Goal: Information Seeking & Learning: Learn about a topic

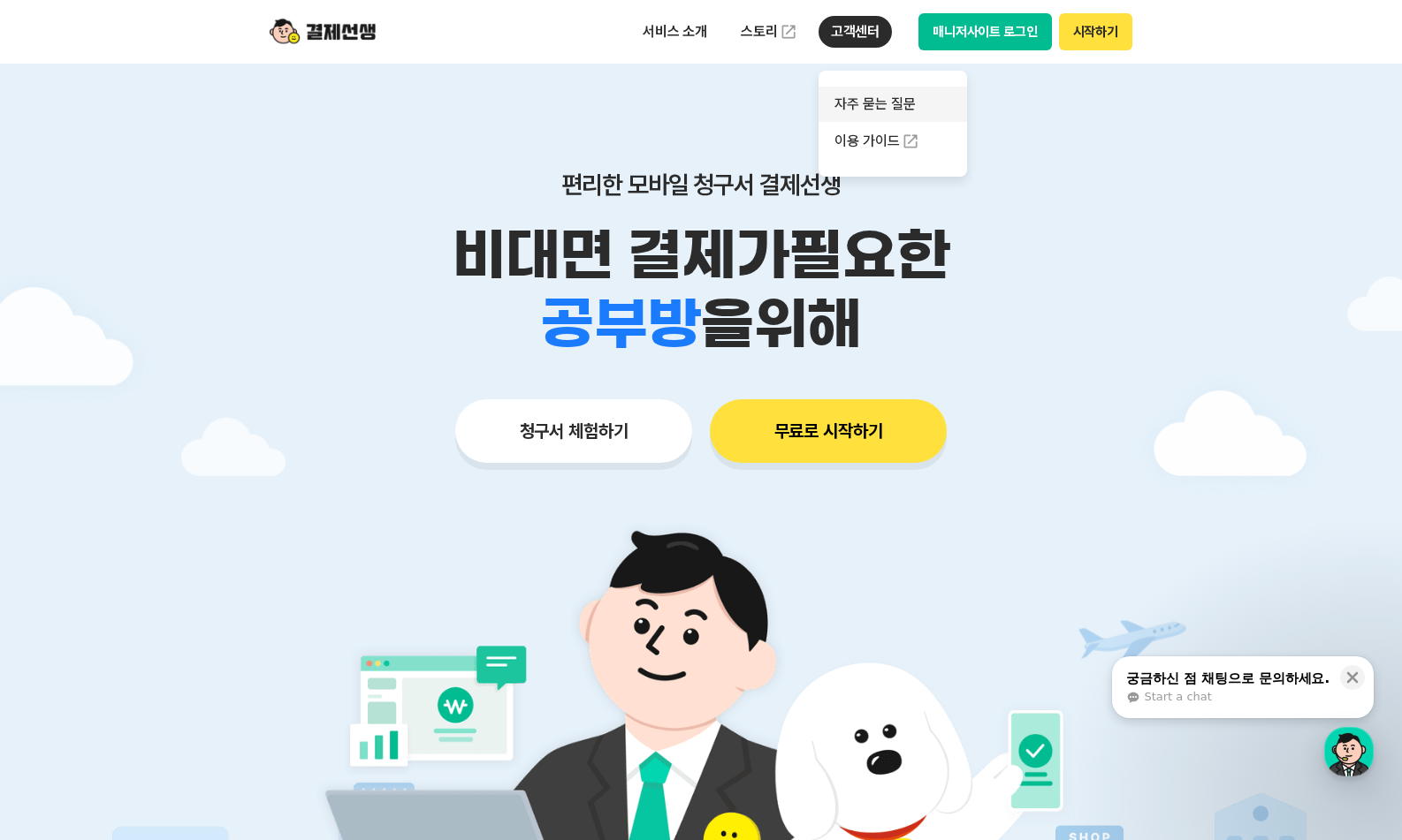
click at [866, 95] on link "자주 묻는 질문" at bounding box center [893, 104] width 149 height 36
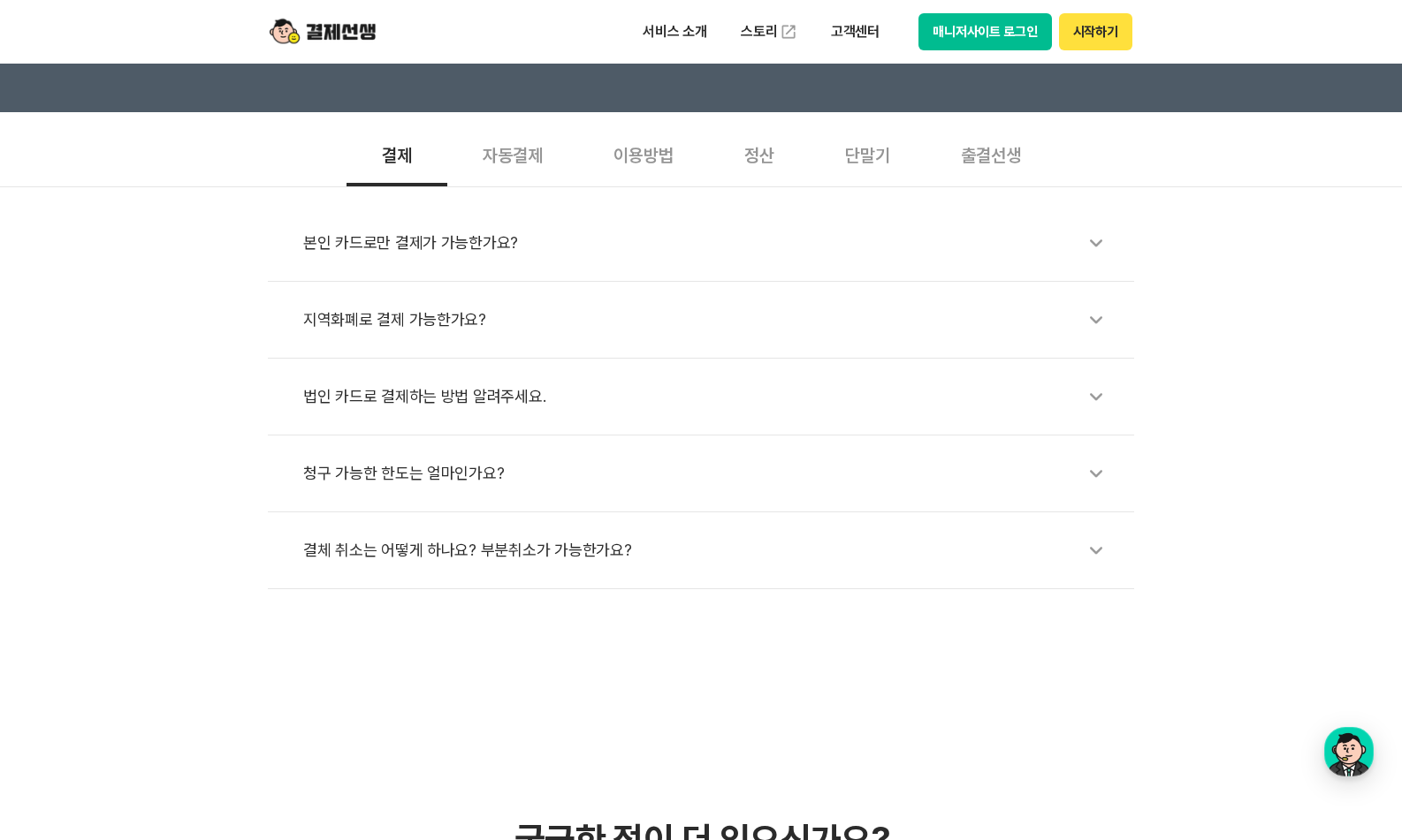
scroll to position [523, 0]
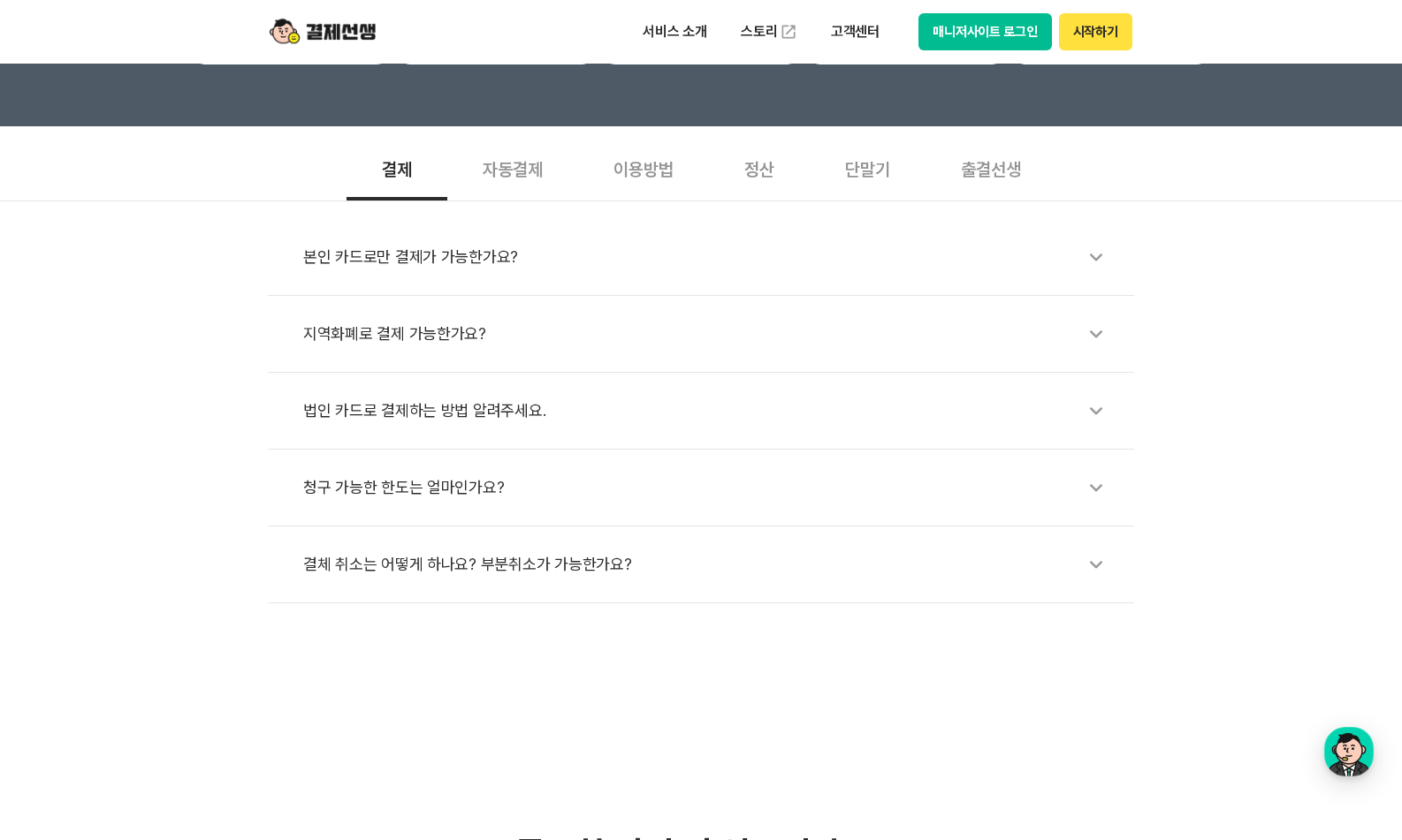
click at [595, 268] on div "본인 카드로만 결제가 가능한가요?" at bounding box center [709, 257] width 813 height 41
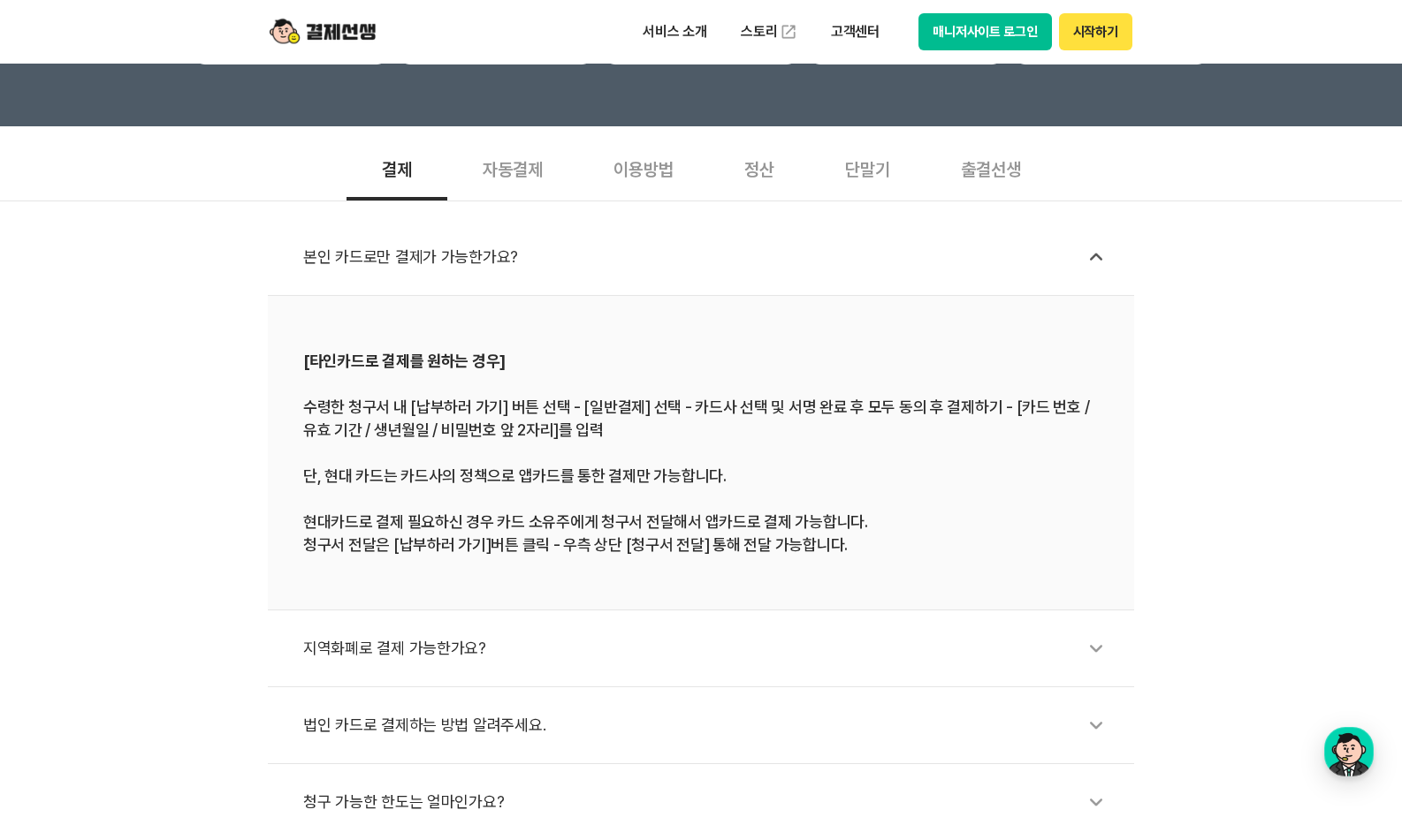
click at [584, 268] on div "본인 카드로만 결제가 가능한가요?" at bounding box center [709, 257] width 813 height 41
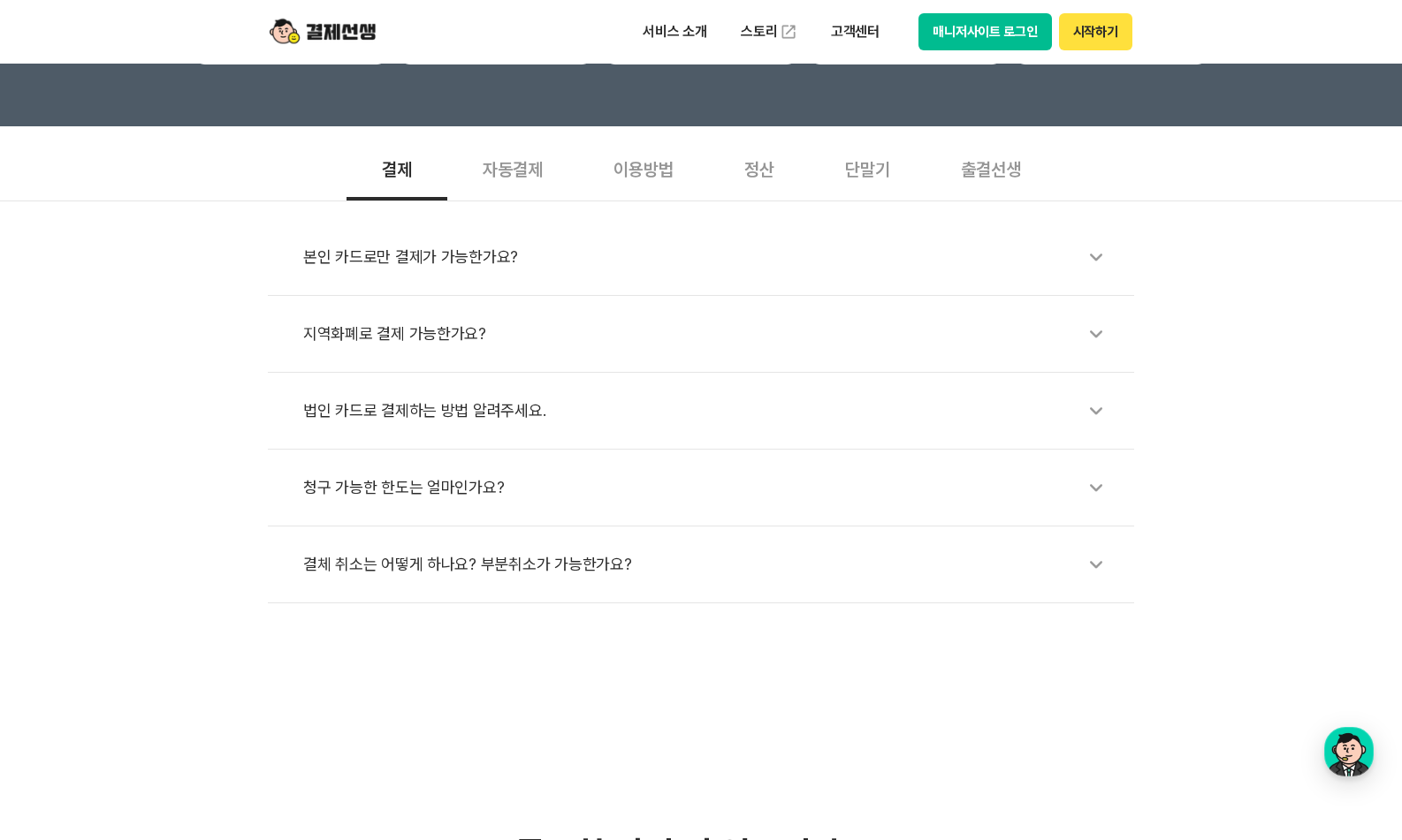
click at [556, 340] on div "지역화폐로 결제 가능한가요?" at bounding box center [709, 334] width 813 height 41
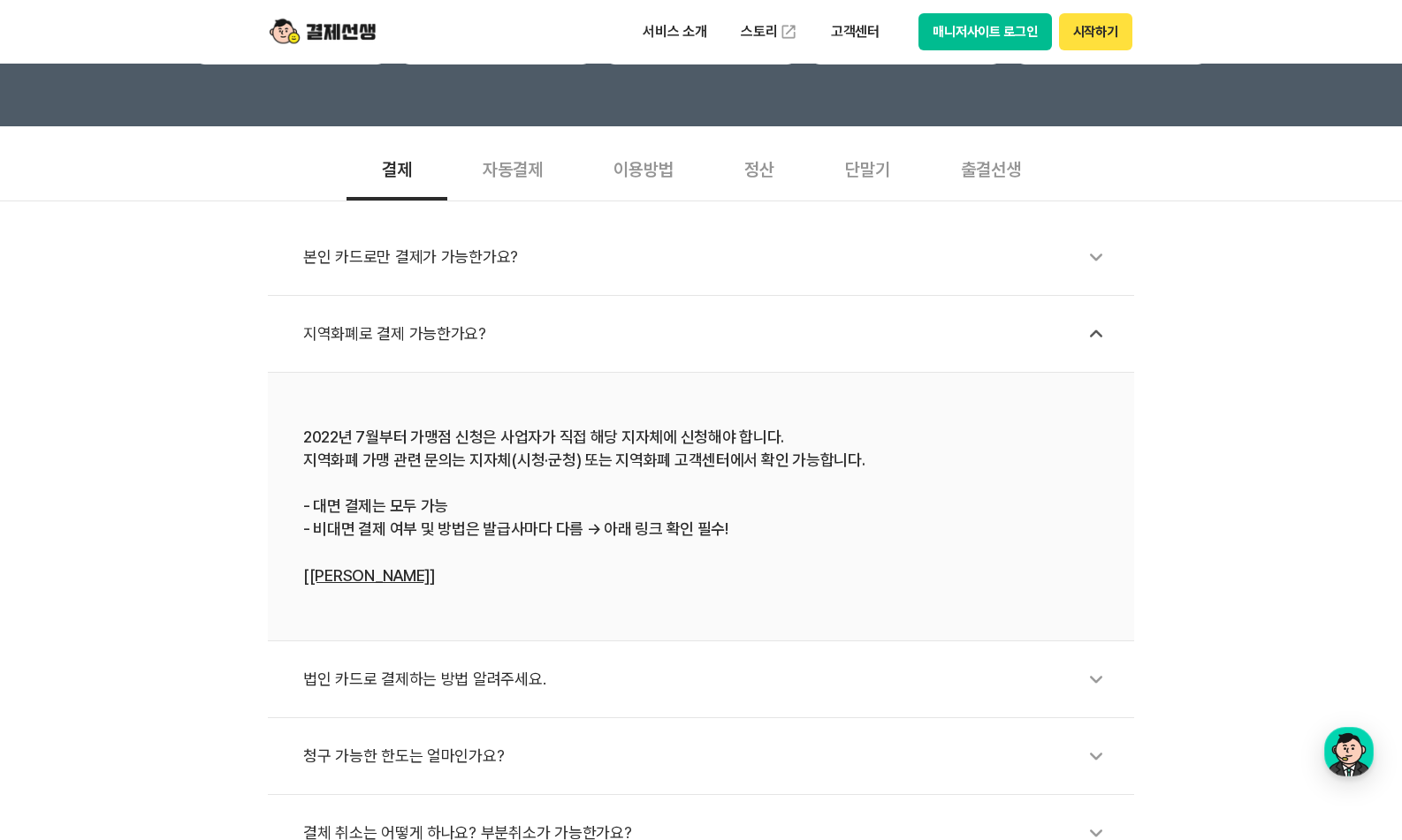
click at [556, 340] on div "지역화폐로 결제 가능한가요?" at bounding box center [709, 334] width 813 height 41
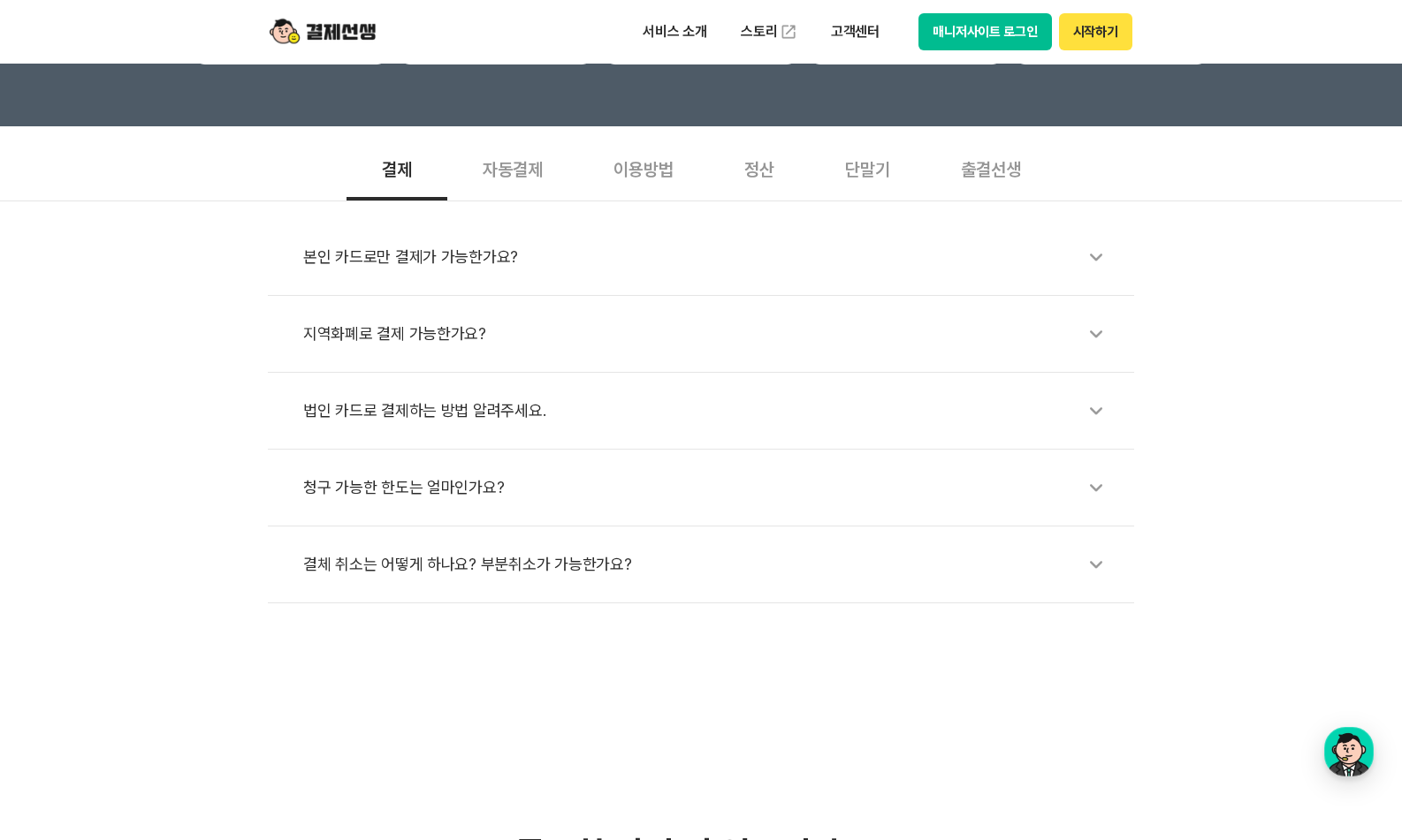
click at [535, 423] on div "법인 카드로 결제하는 방법 알려주세요." at bounding box center [709, 410] width 813 height 41
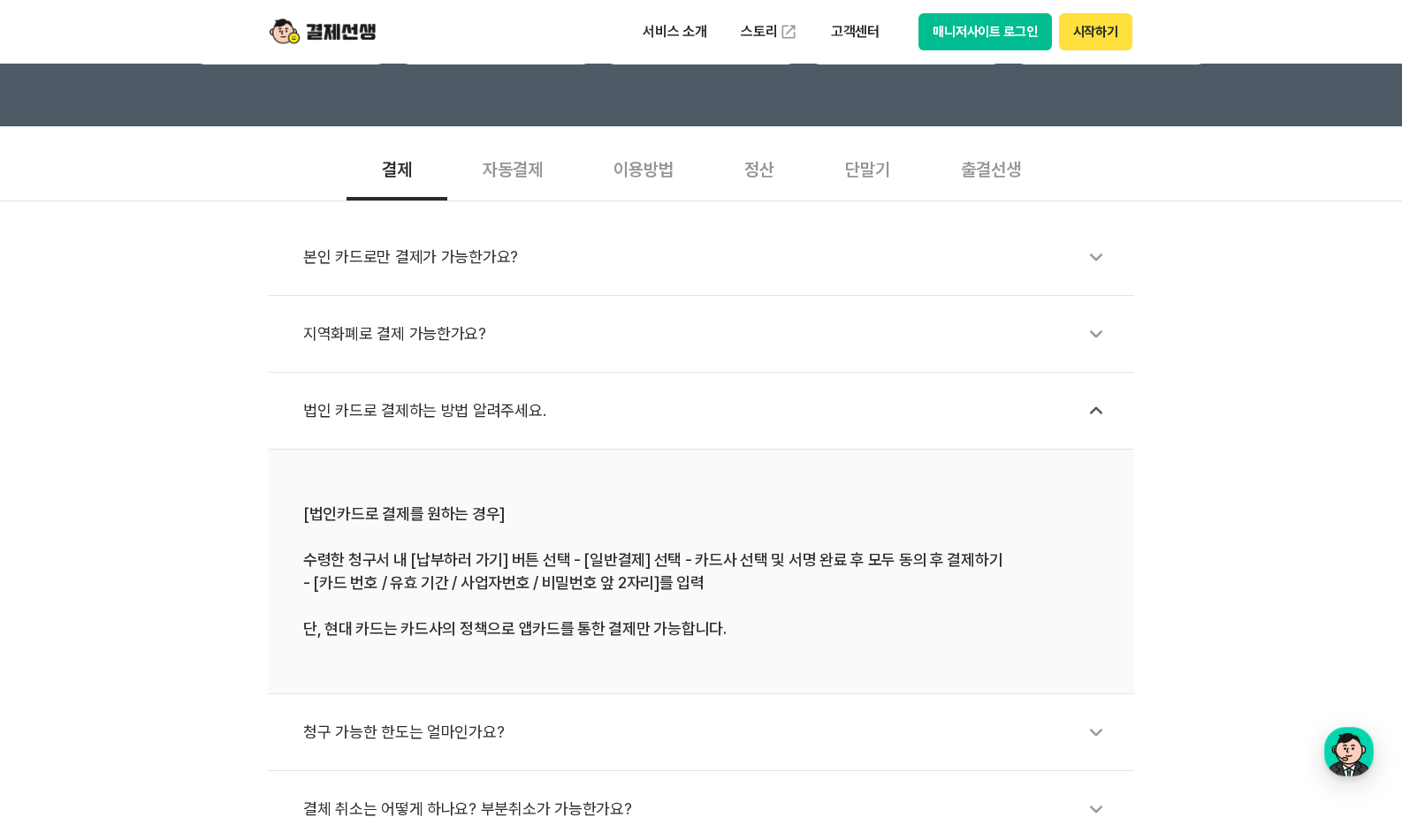
click at [535, 423] on div "법인 카드로 결제하는 방법 알려주세요." at bounding box center [709, 410] width 813 height 41
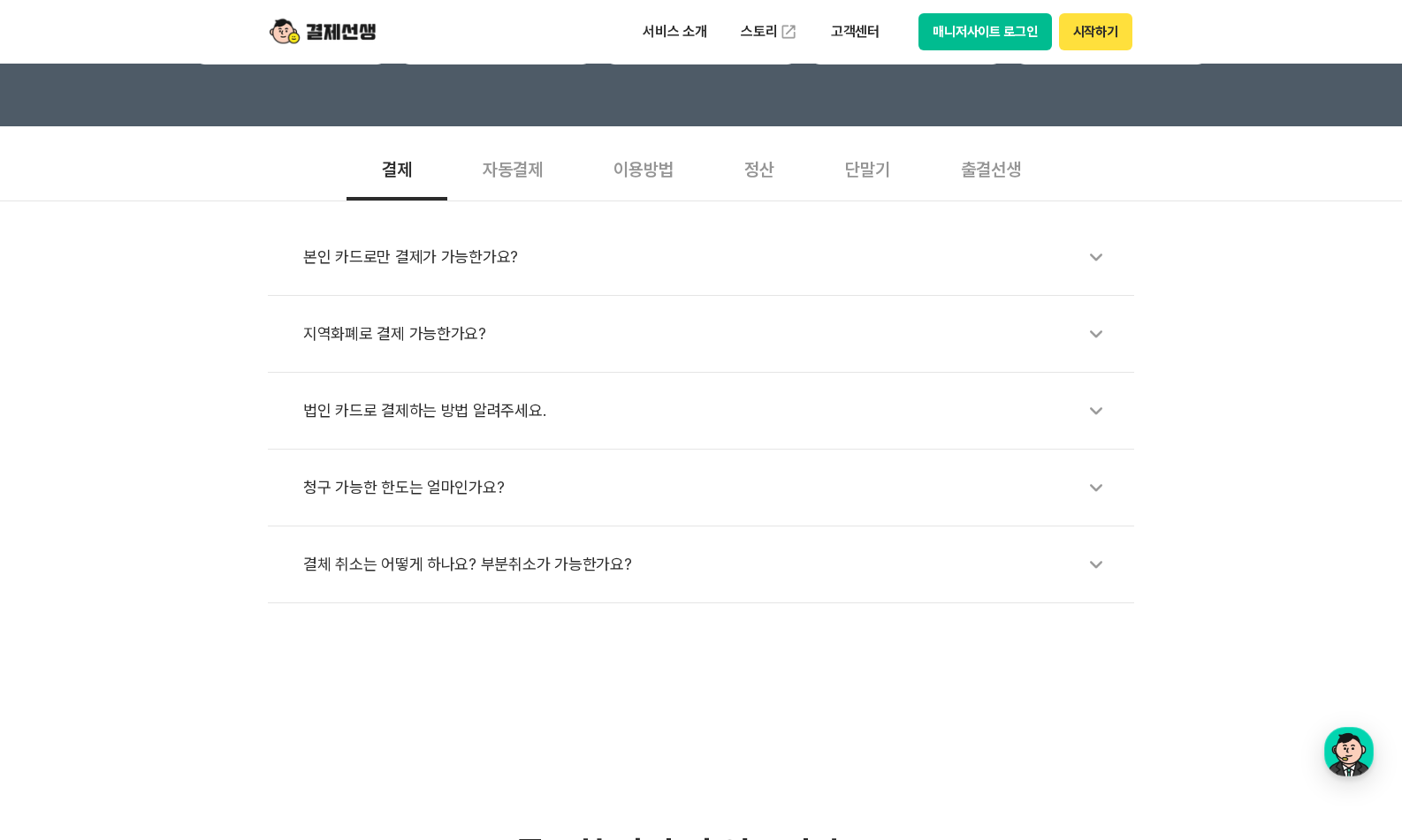
click at [532, 489] on div "청구 가능한 한도는 얼마인가요?" at bounding box center [709, 487] width 813 height 41
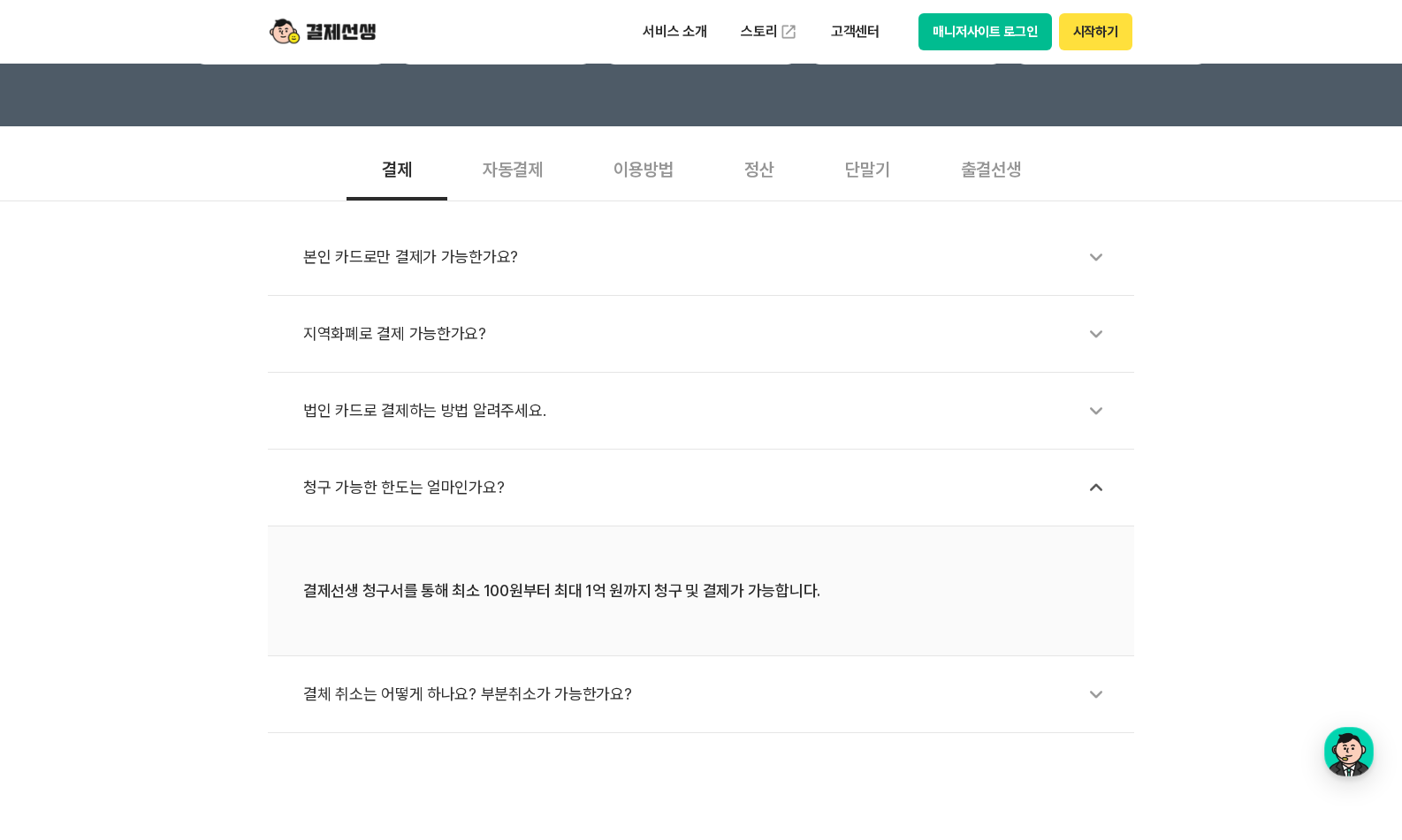
click at [532, 489] on div "청구 가능한 한도는 얼마인가요?" at bounding box center [709, 487] width 813 height 41
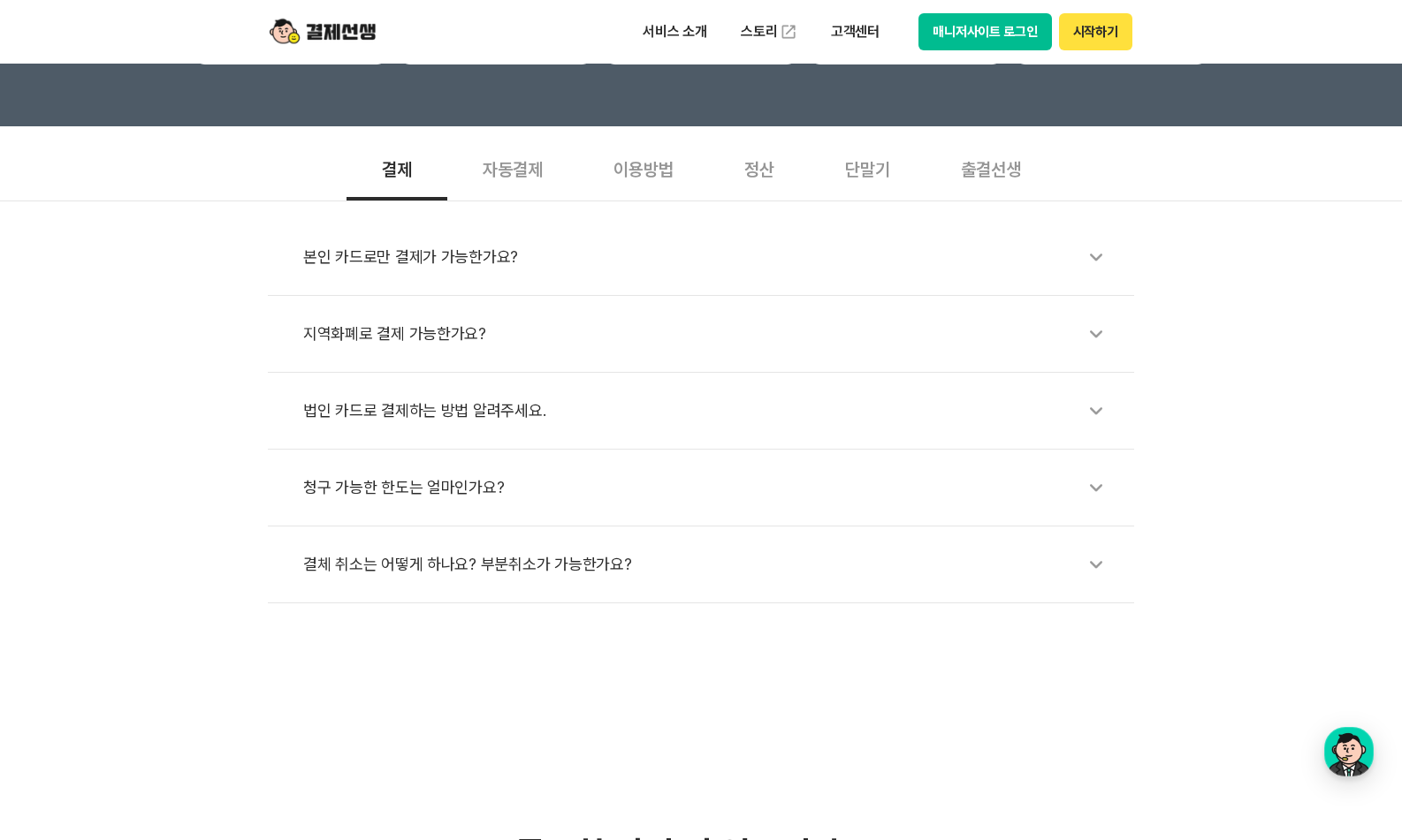
click at [532, 489] on div "청구 가능한 한도는 얼마인가요?" at bounding box center [709, 487] width 813 height 41
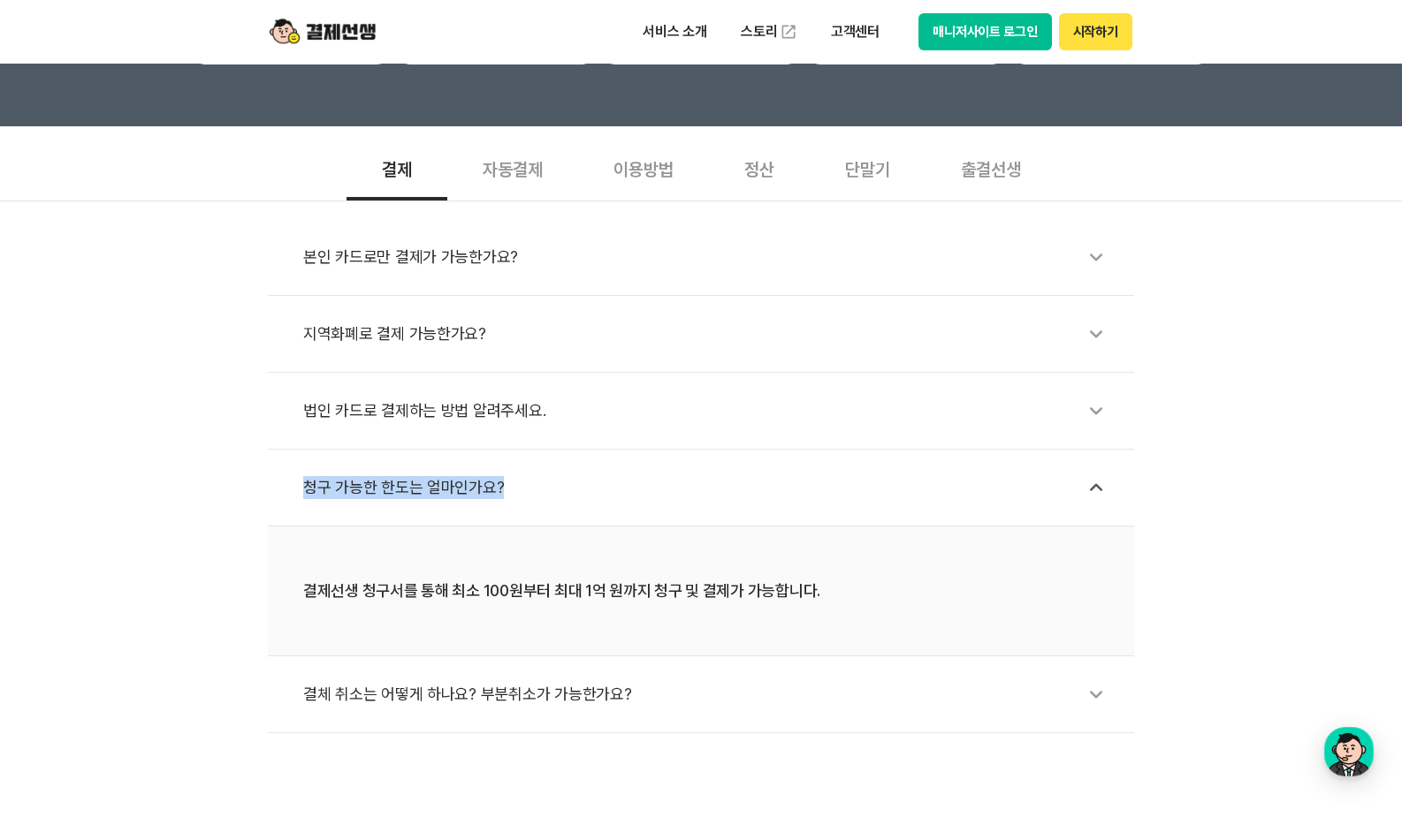
click at [532, 489] on div "청구 가능한 한도는 얼마인가요?" at bounding box center [709, 487] width 813 height 41
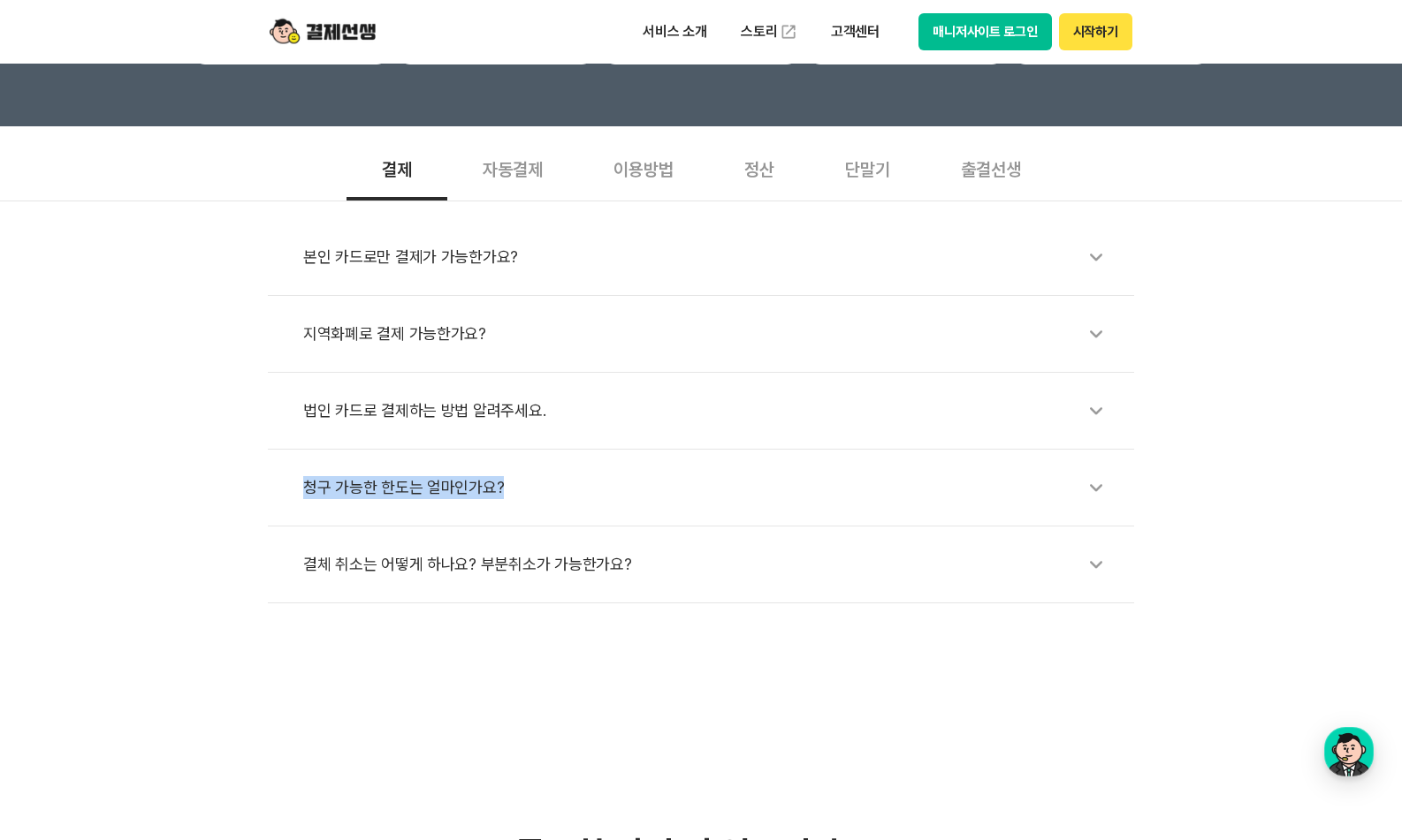
click at [532, 489] on div "청구 가능한 한도는 얼마인가요?" at bounding box center [709, 487] width 813 height 41
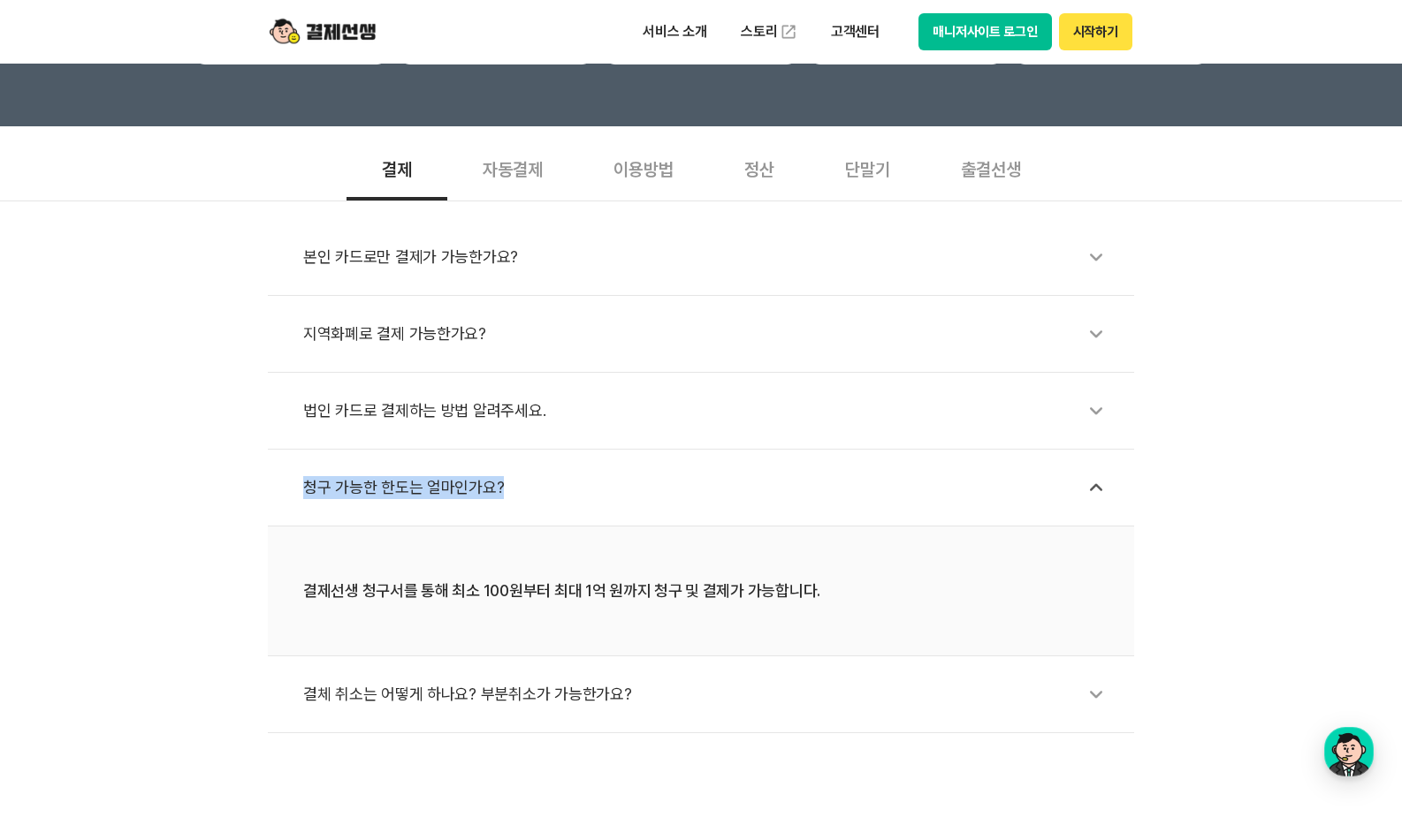
click at [532, 489] on div "청구 가능한 한도는 얼마인가요?" at bounding box center [709, 487] width 813 height 41
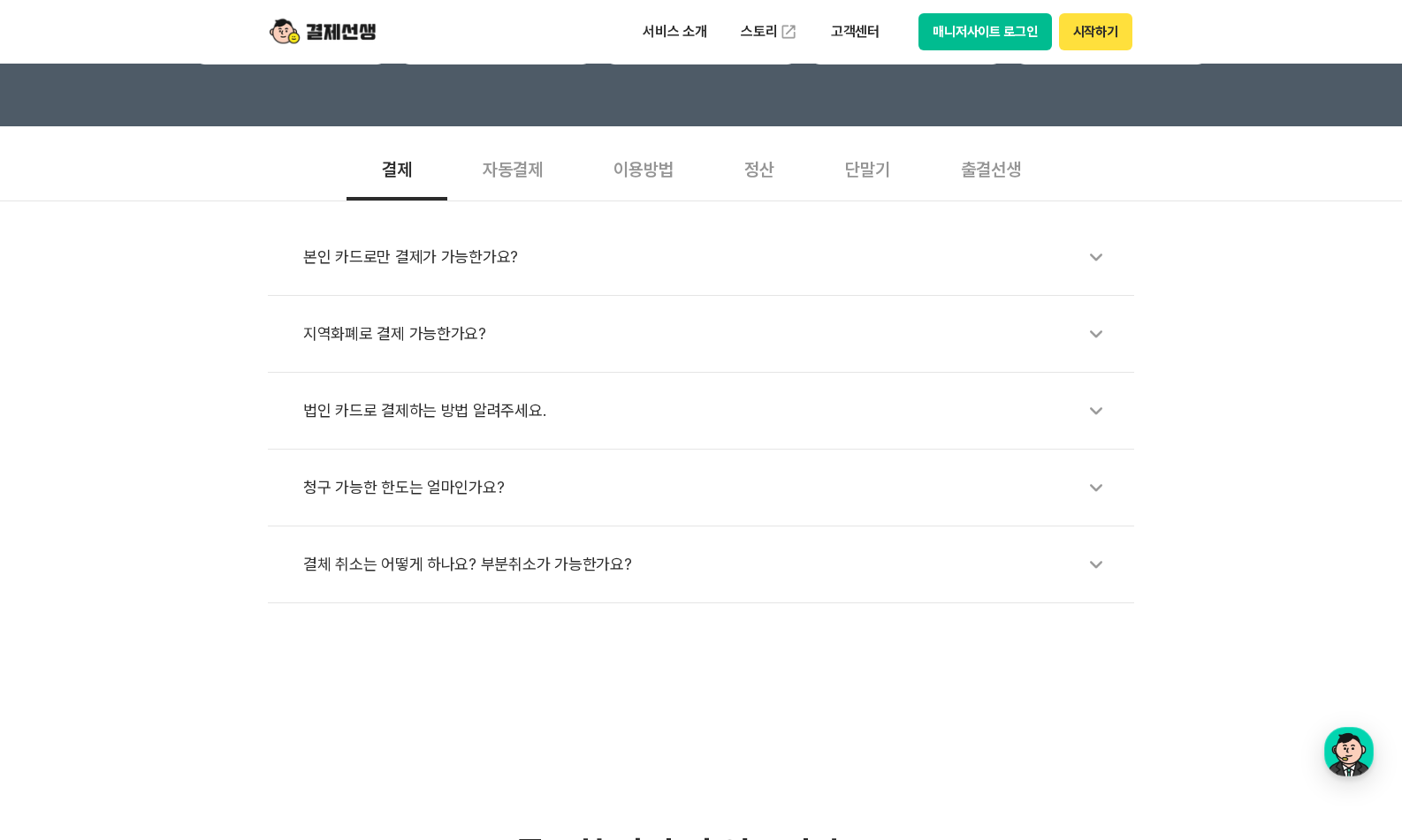
click at [633, 195] on div "이용방법" at bounding box center [643, 167] width 131 height 65
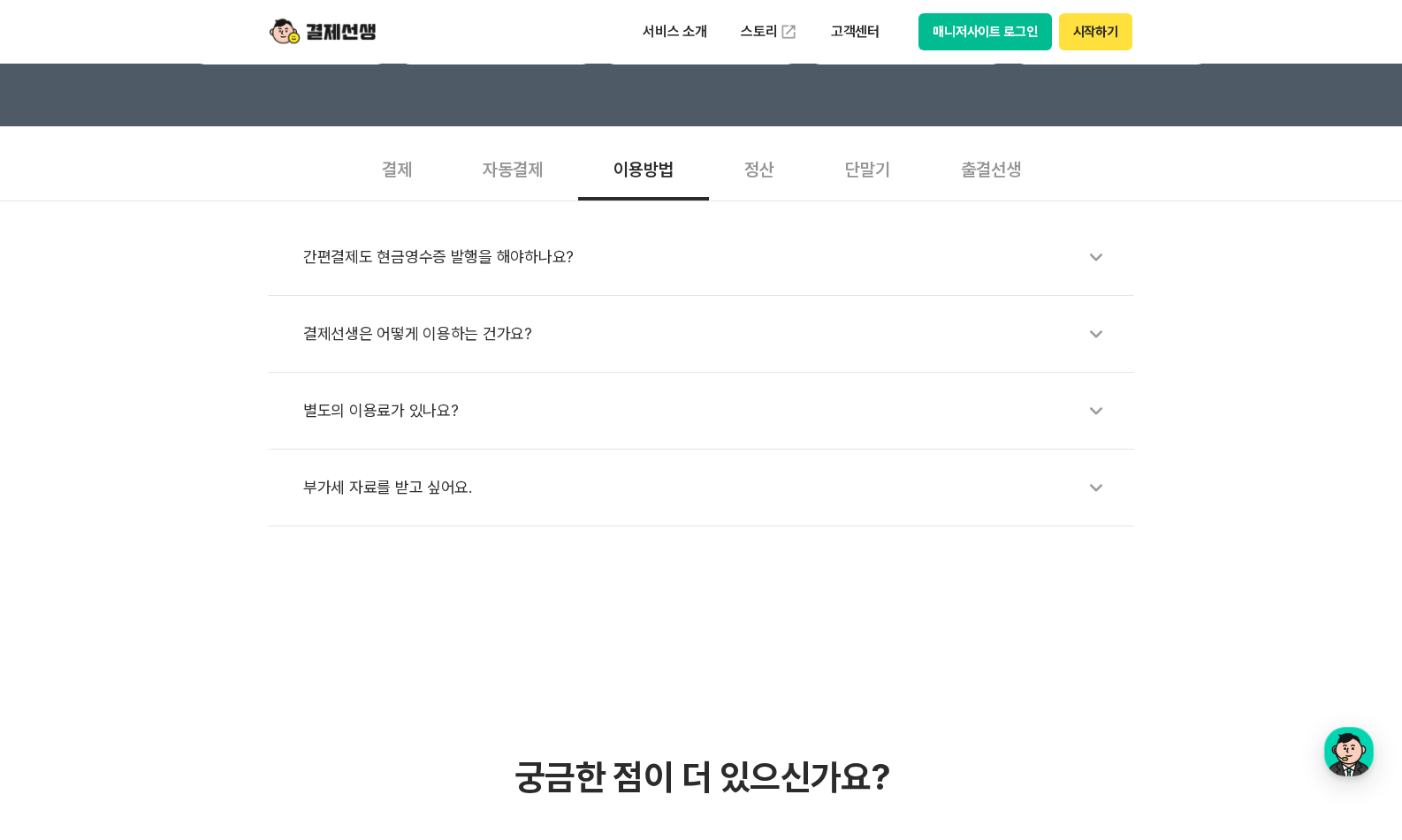
click at [575, 347] on div "결제선생은 어떻게 이용하는 건가요?" at bounding box center [709, 334] width 813 height 41
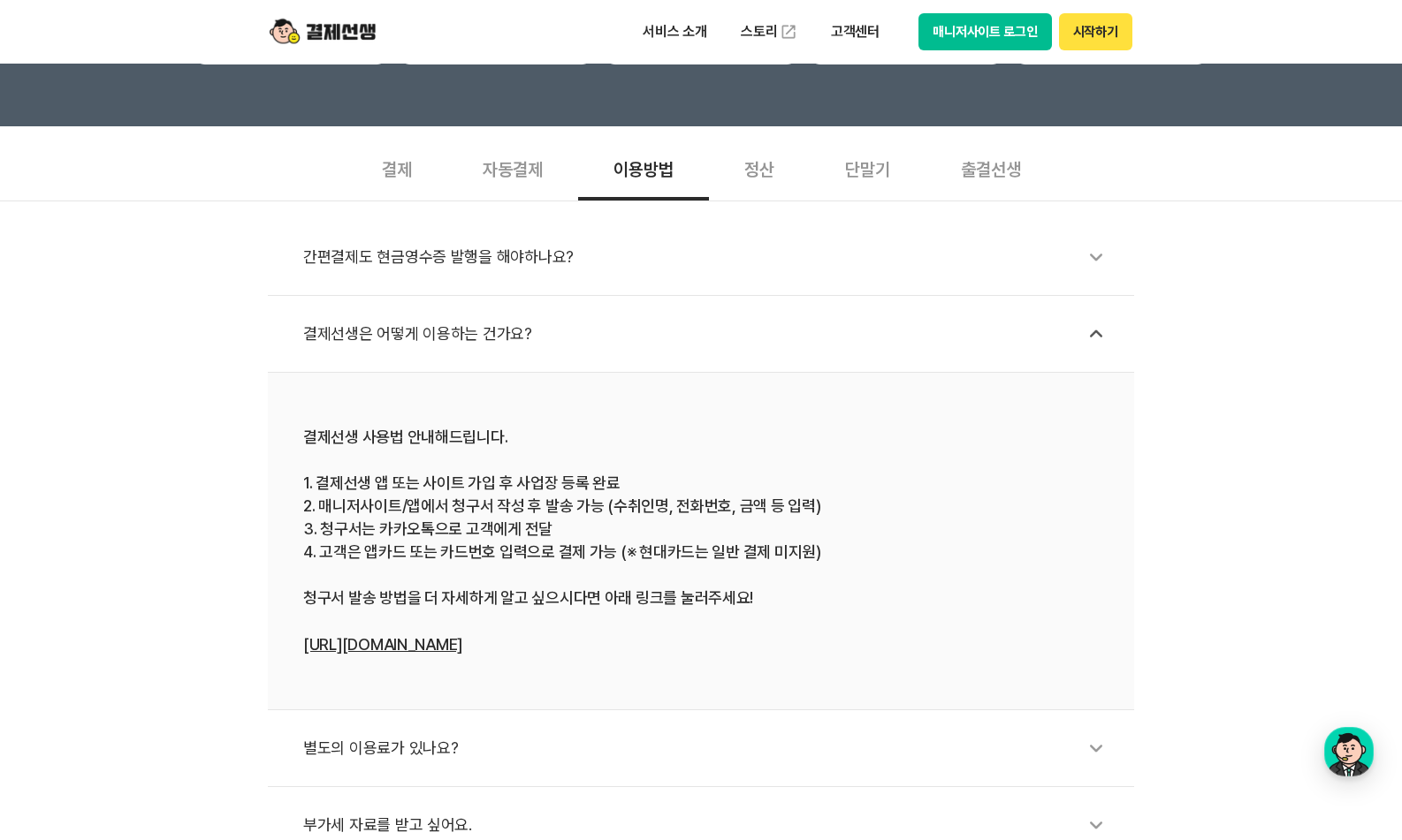
scroll to position [651, 0]
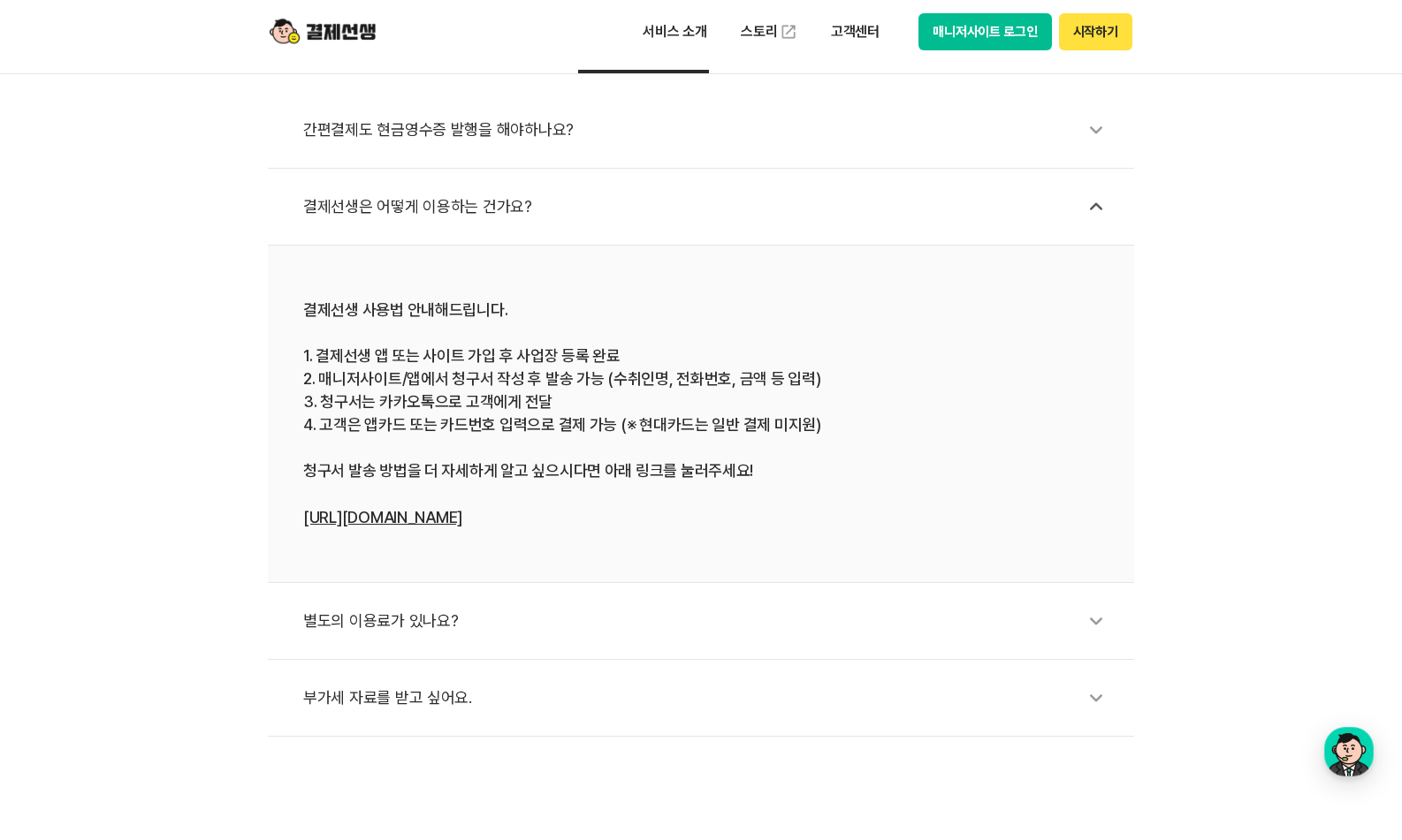
click at [473, 614] on div "별도의 이용료가 있나요?" at bounding box center [709, 621] width 813 height 41
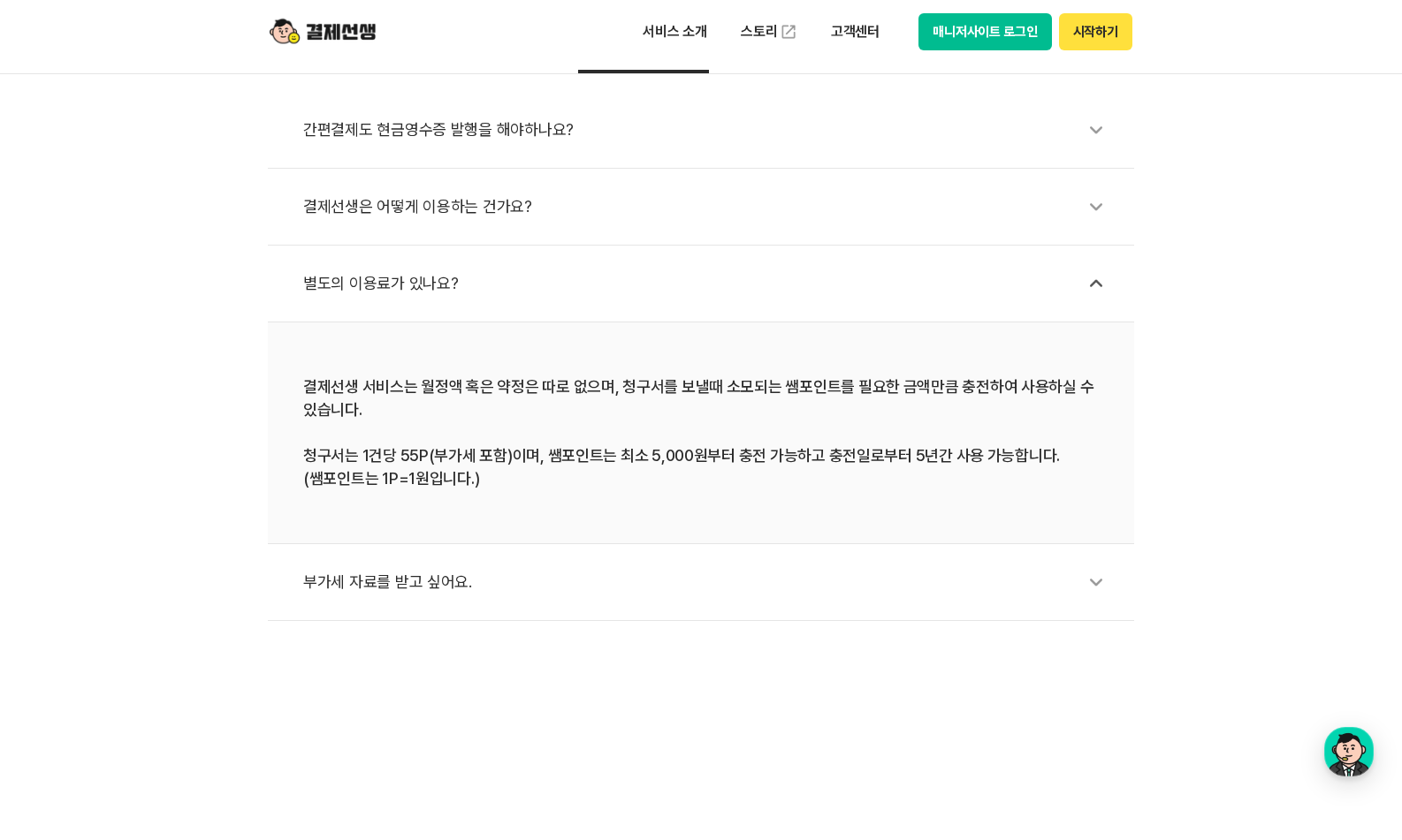
click at [498, 585] on div "부가세 자료를 받고 싶어요." at bounding box center [709, 581] width 813 height 41
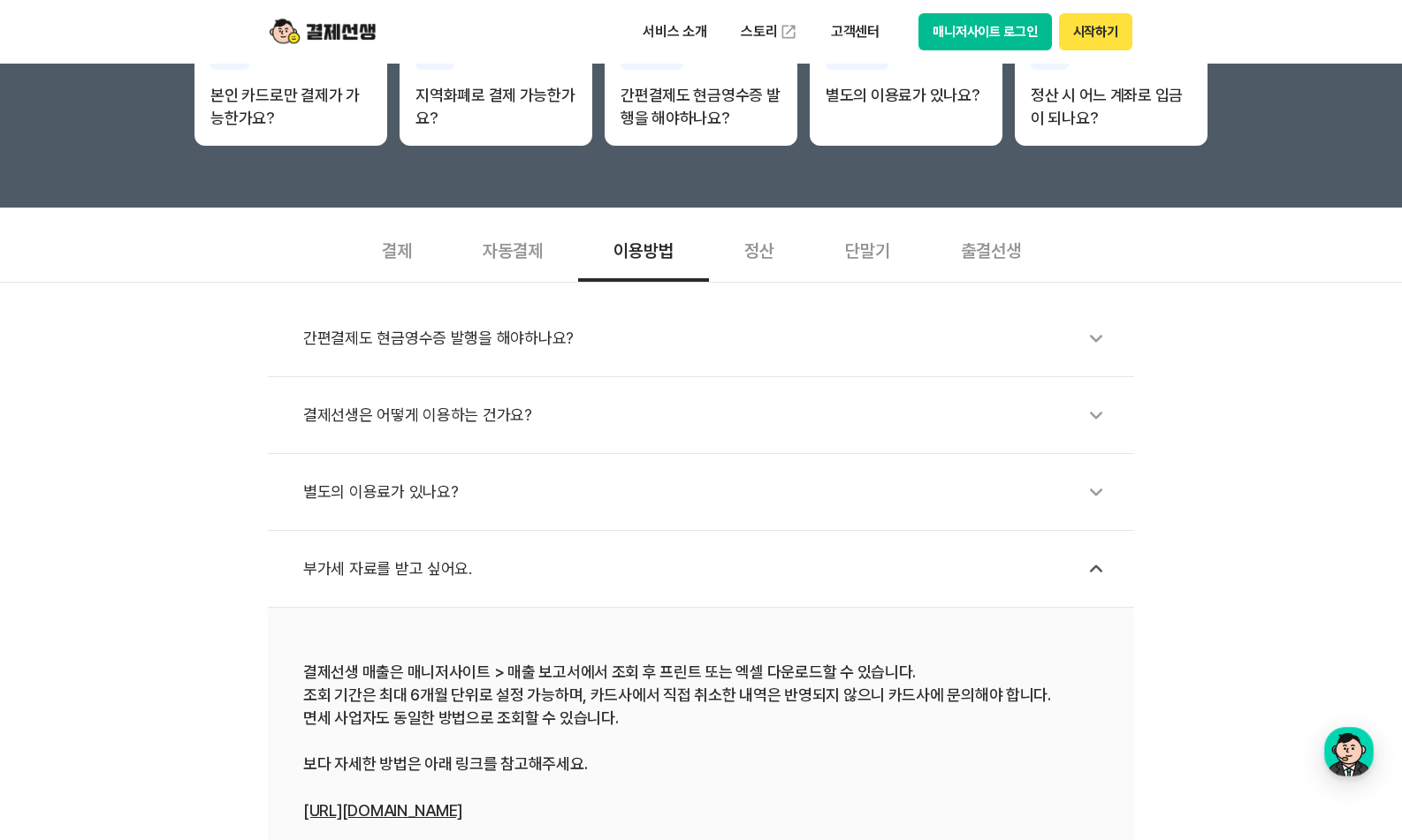
scroll to position [441, 0]
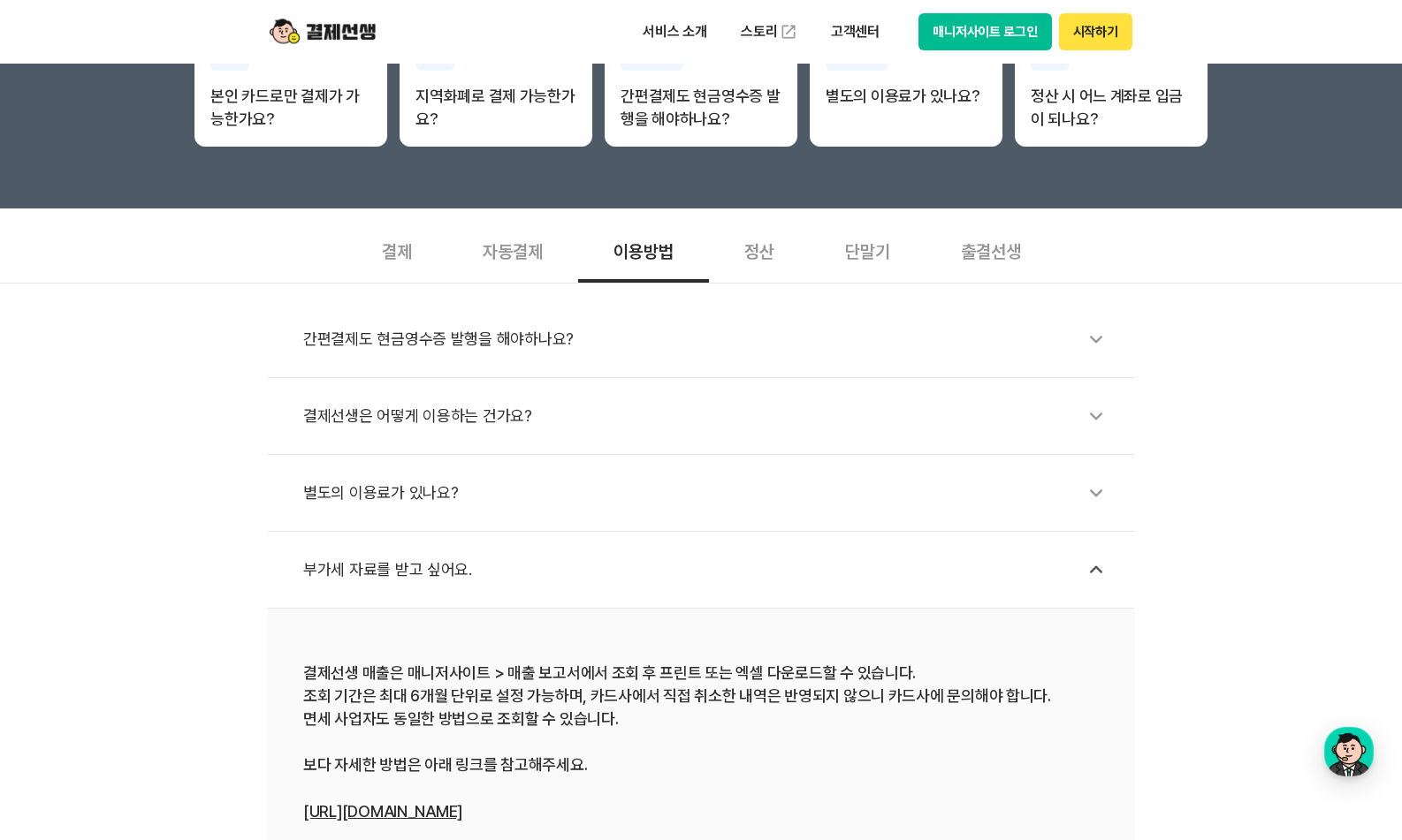
click at [772, 243] on div "정산" at bounding box center [759, 250] width 101 height 65
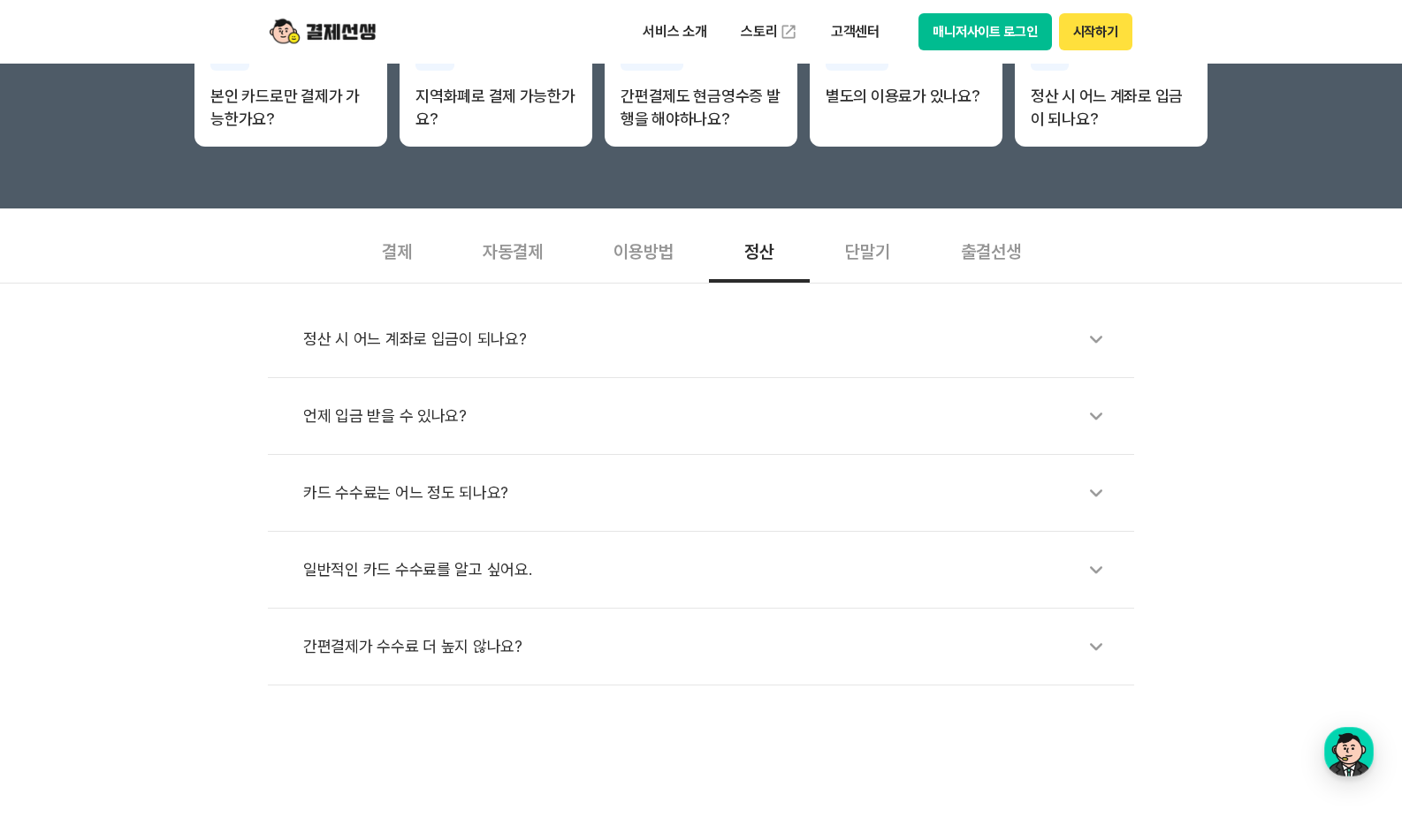
click at [822, 329] on div "정산 시 어느 계좌로 입금이 되나요?" at bounding box center [709, 339] width 813 height 41
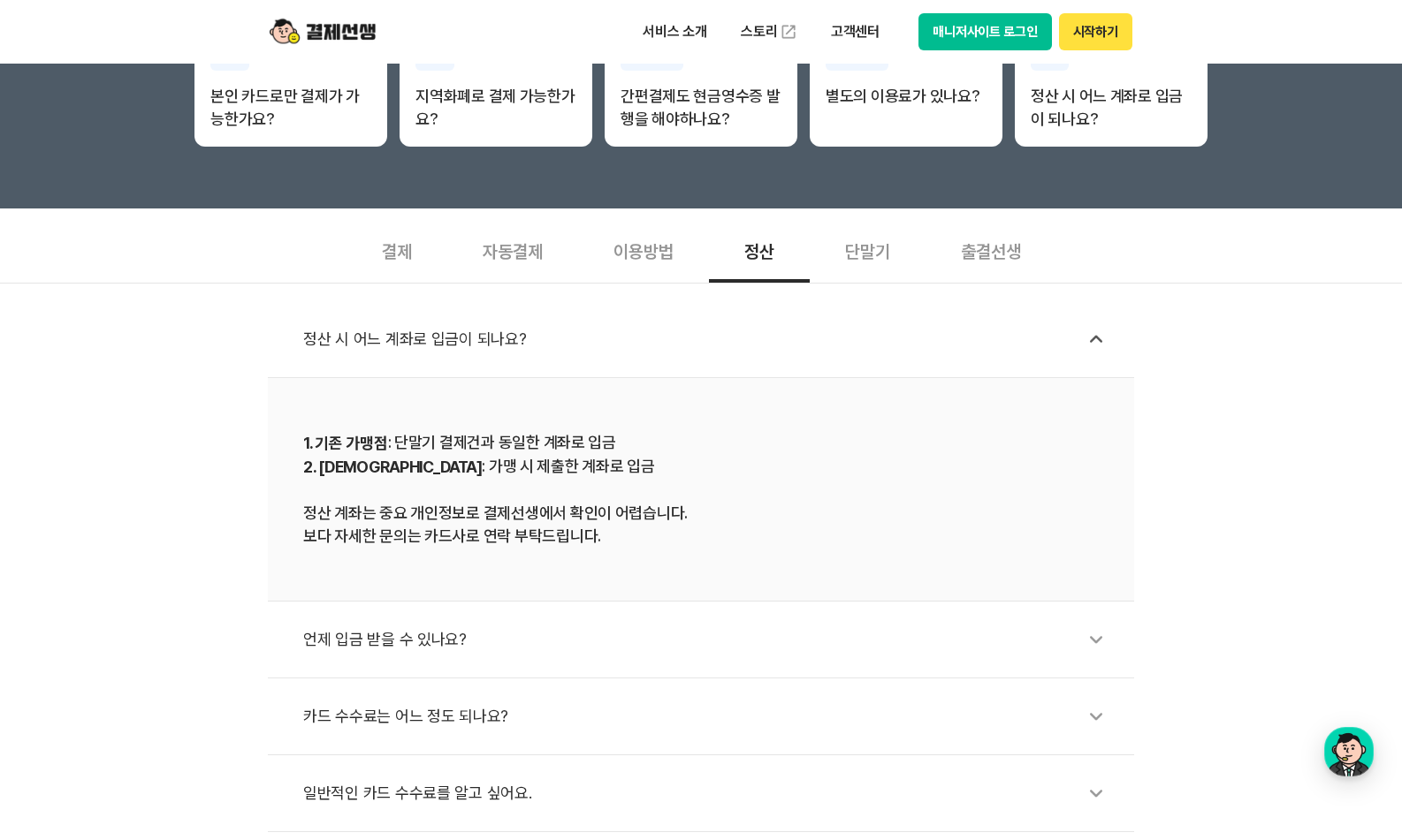
click at [822, 329] on div "정산 시 어느 계좌로 입금이 되나요?" at bounding box center [709, 339] width 813 height 41
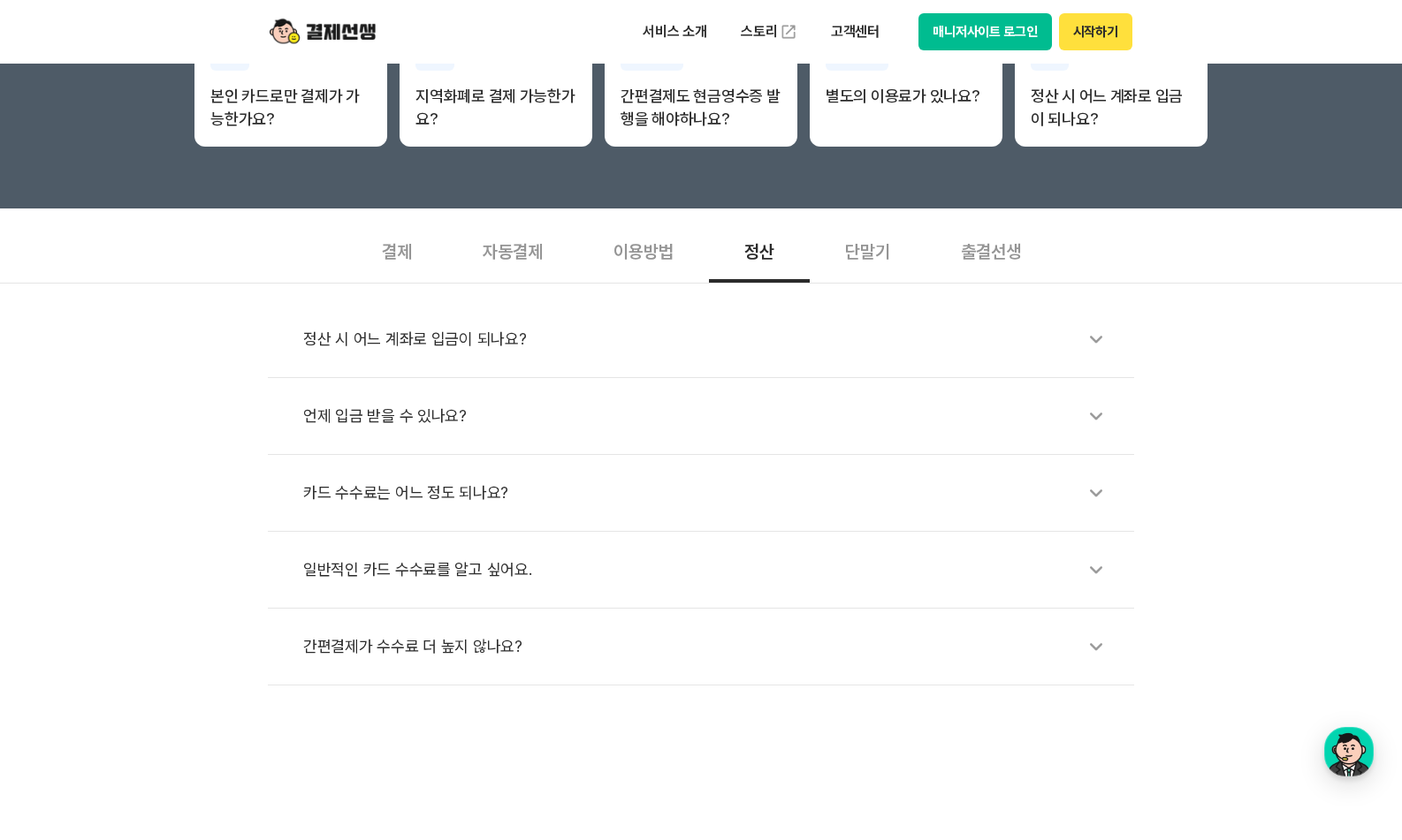
click at [765, 388] on li "언제 입금 받을 수 있나요?" at bounding box center [701, 417] width 866 height 77
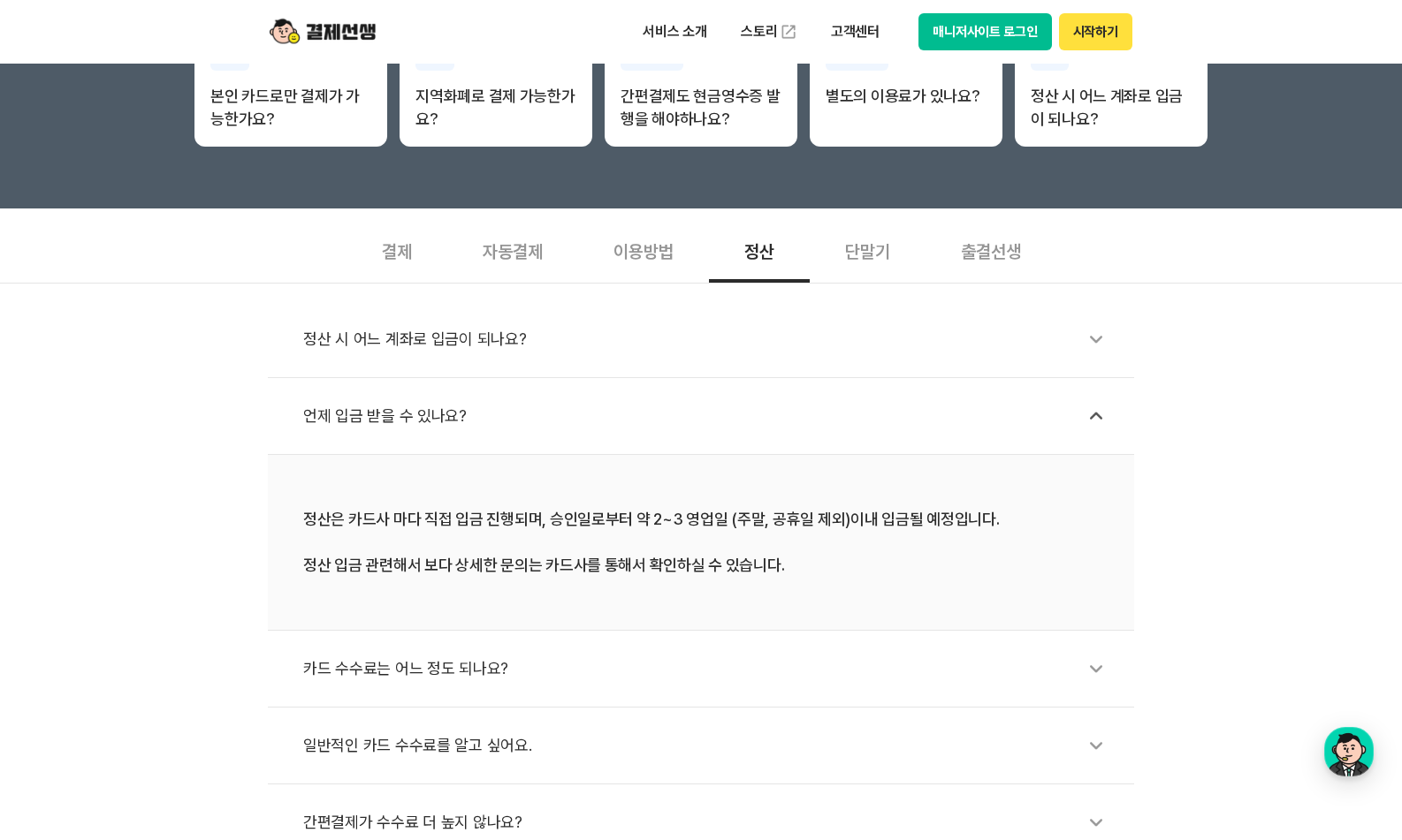
click at [1222, 454] on div "정산 시 어느 계좌로 입금이 되나요? 언제 입금 받을 수 있나요? 정산은 카드사 마다 직접 입금 진행되며, 승인일로부터 약 2~3 영업일 (주…" at bounding box center [701, 572] width 1402 height 578
click at [1010, 422] on div "언제 입금 받을 수 있나요?" at bounding box center [709, 416] width 813 height 41
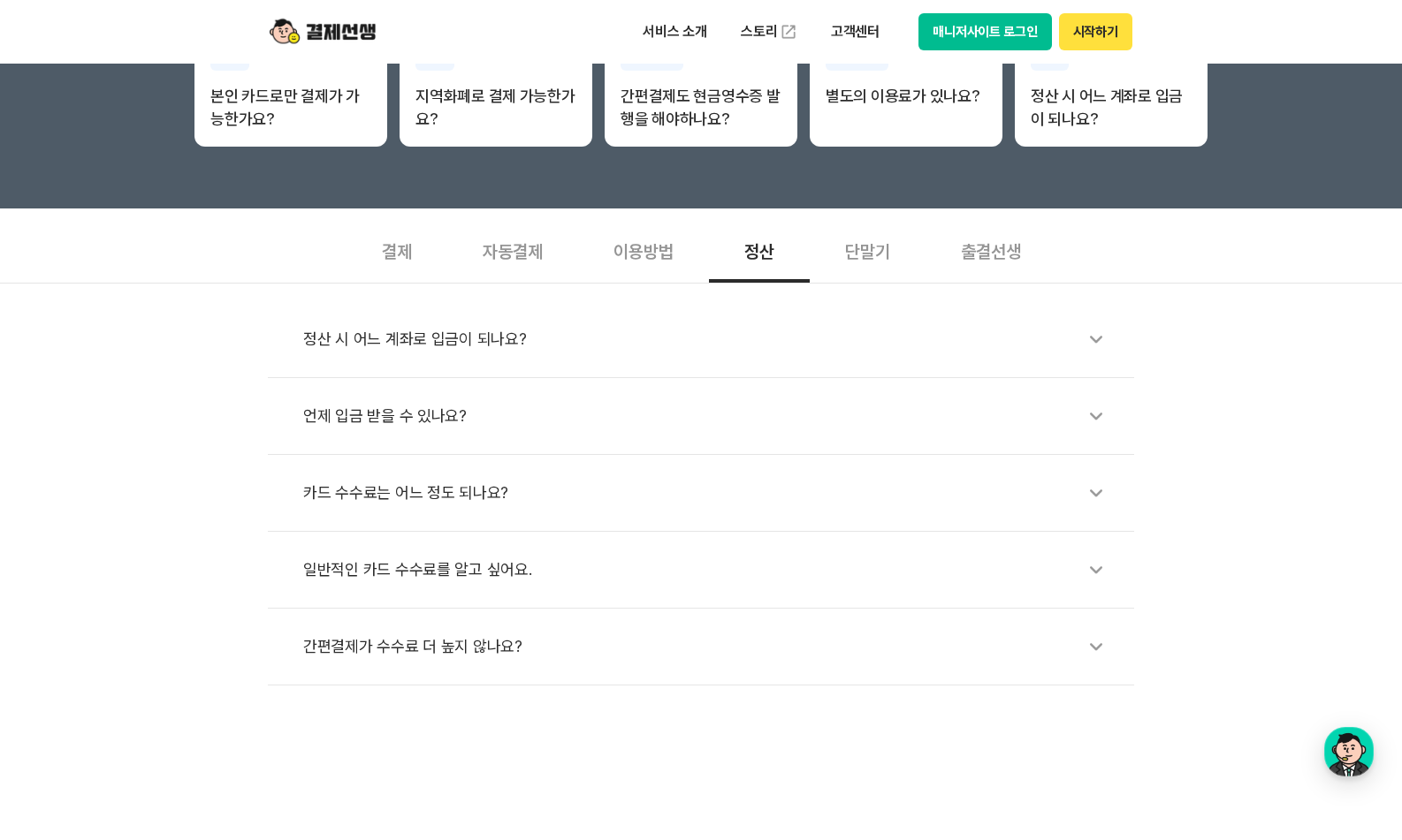
click at [921, 478] on div "카드 수수료는 어느 정도 되나요?" at bounding box center [709, 492] width 813 height 41
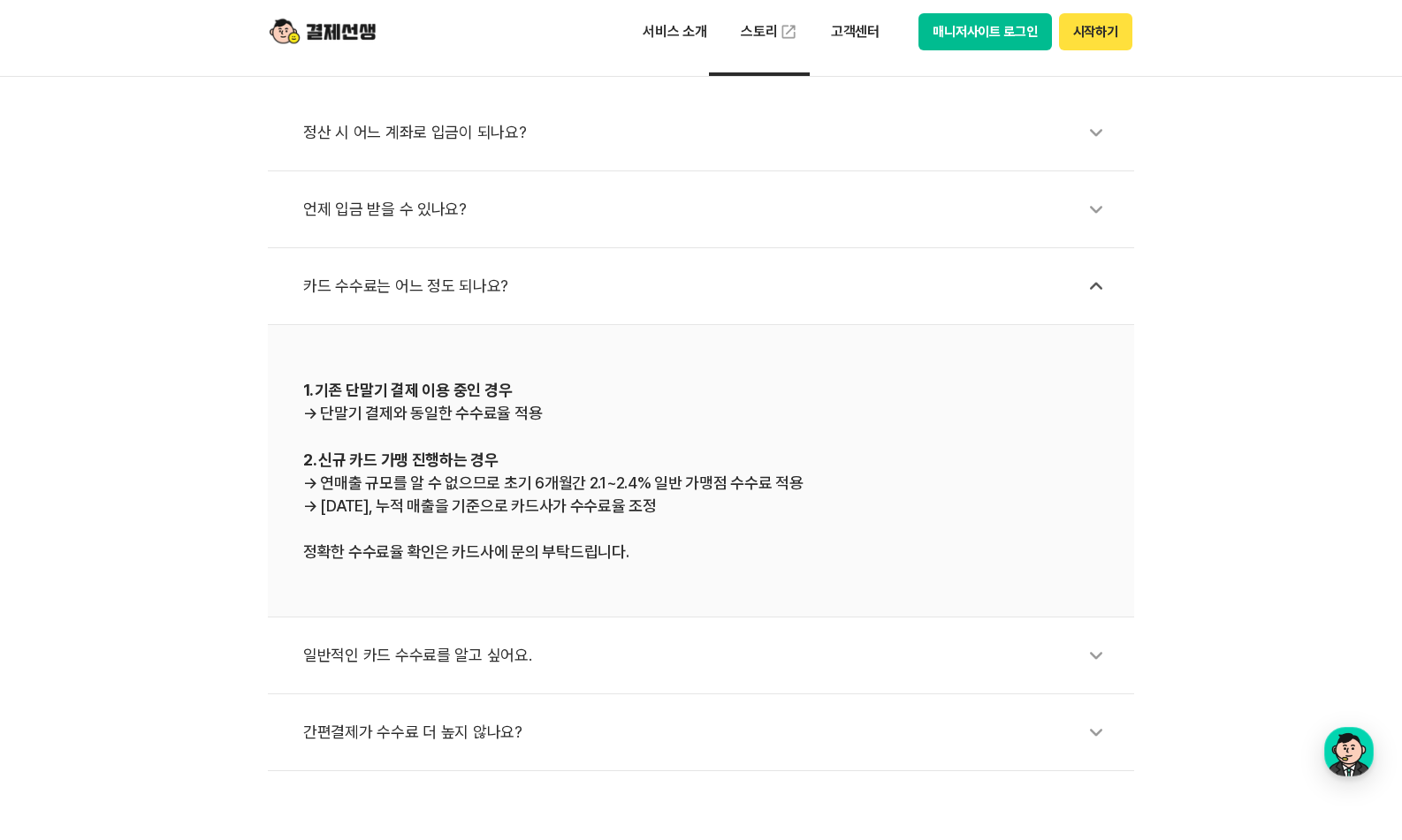
scroll to position [658, 0]
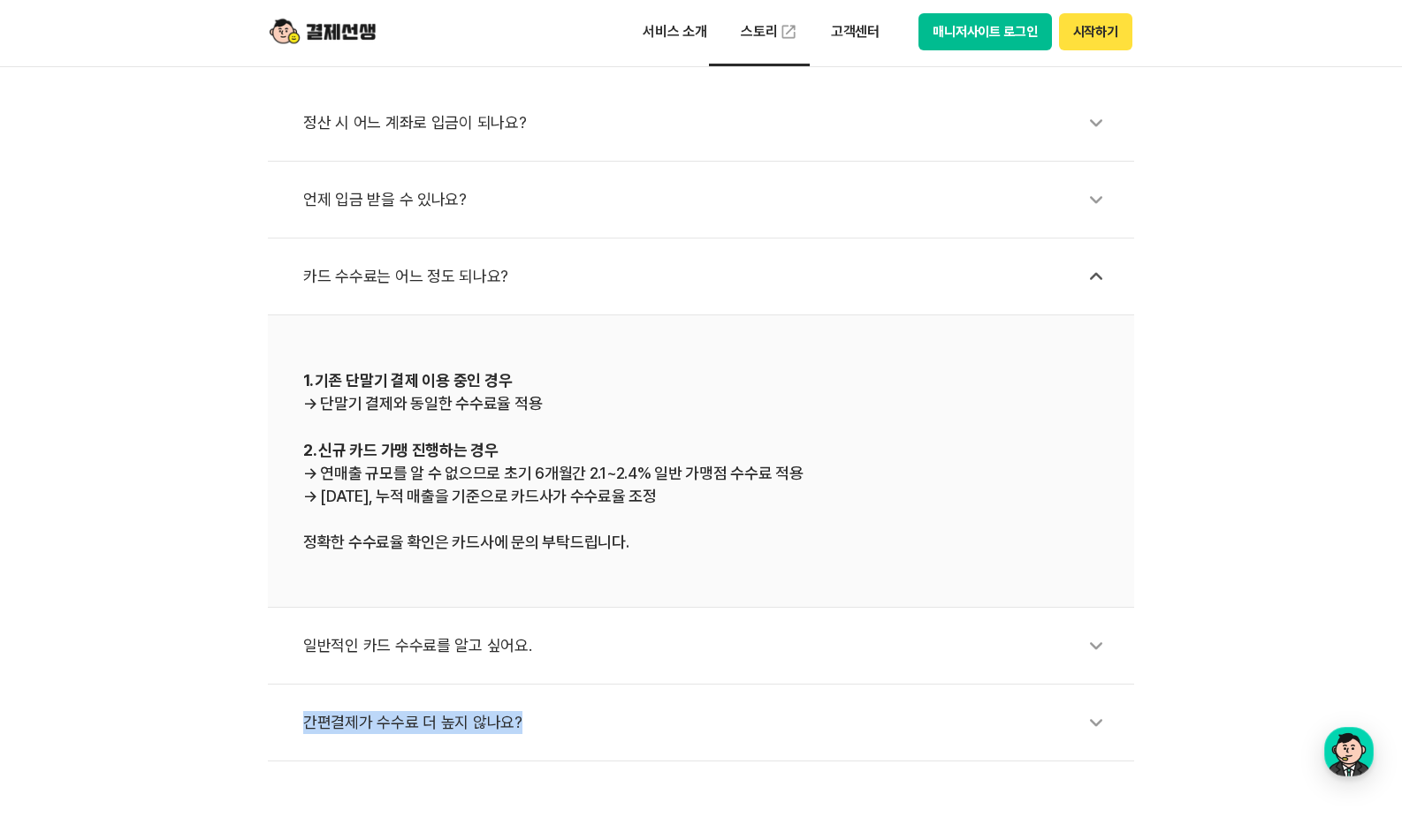
drag, startPoint x: 809, startPoint y: 682, endPoint x: 798, endPoint y: 740, distance: 59.0
click at [798, 740] on ul "정산 시 어느 계좌로 입금이 되나요? 언제 입금 받을 수 있나요? 카드 수수료는 어느 정도 되나요? 1. 기존 단말기 결제 이용 중인 경우 →…" at bounding box center [701, 423] width 866 height 677
drag, startPoint x: 822, startPoint y: 513, endPoint x: 819, endPoint y: 398, distance: 115.0
click at [819, 398] on div "1. 기존 단말기 결제 이용 중인 경우 → 단말기 결제와 동일한 수수료율 적용 2. 신규 카드 가맹 진행하는 경우 → 연매출 규모를 알 수 없…" at bounding box center [701, 461] width 796 height 185
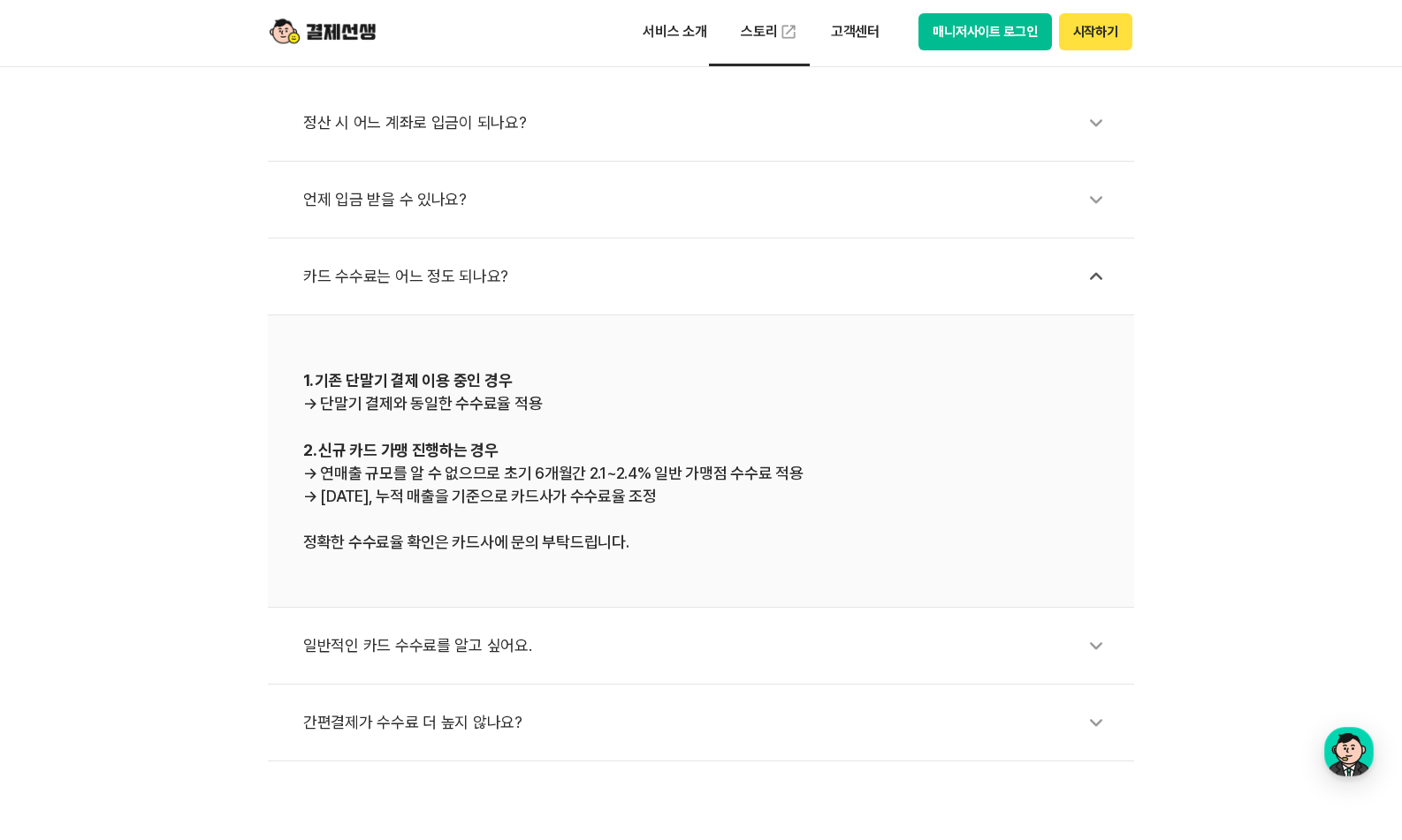
drag, startPoint x: 819, startPoint y: 398, endPoint x: 793, endPoint y: 509, distance: 114.0
click at [793, 509] on div "1. 기존 단말기 결제 이용 중인 경우 → 단말기 결제와 동일한 수수료율 적용 2. 신규 카드 가맹 진행하는 경우 → 연매출 규모를 알 수 없…" at bounding box center [701, 461] width 796 height 185
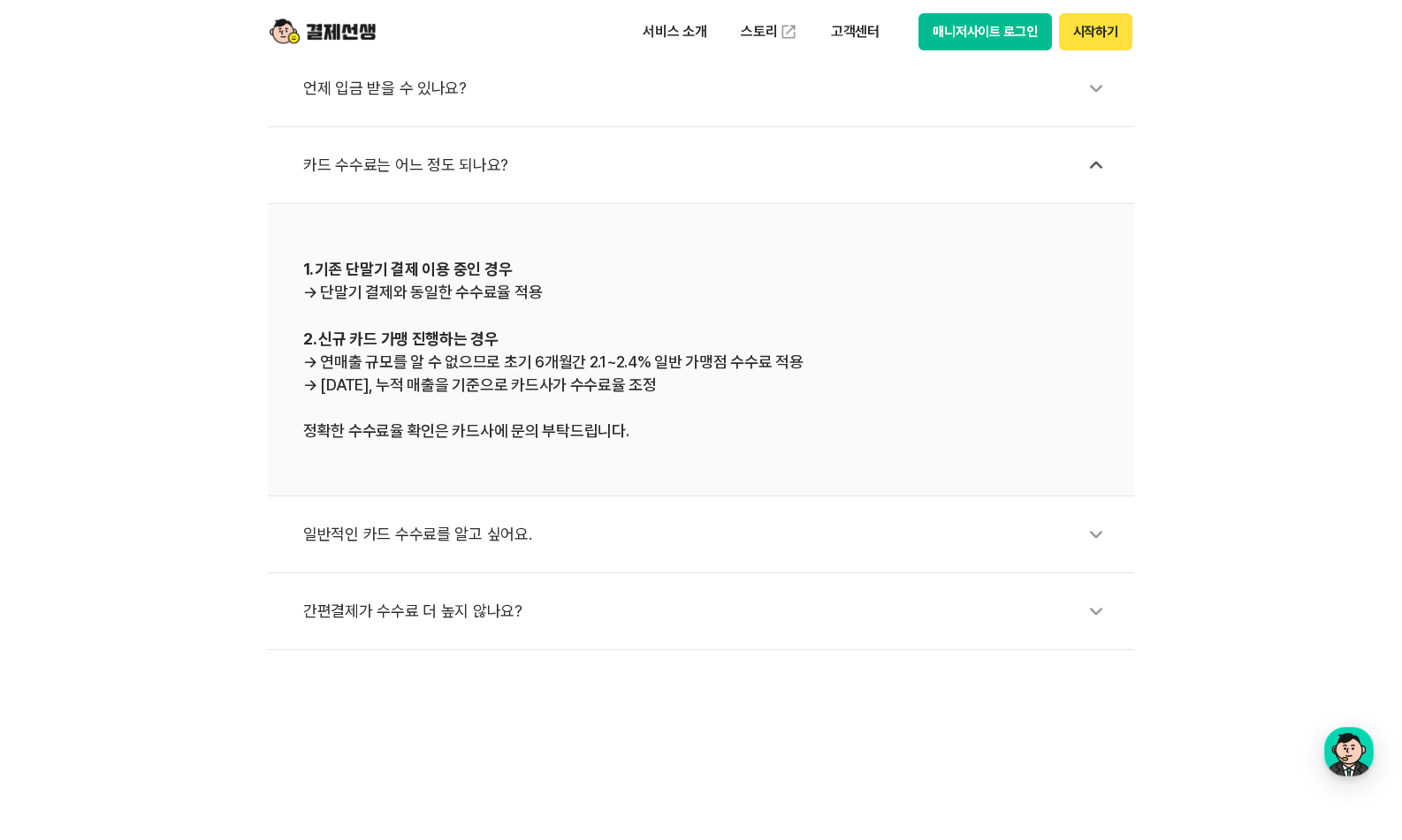
scroll to position [854, 0]
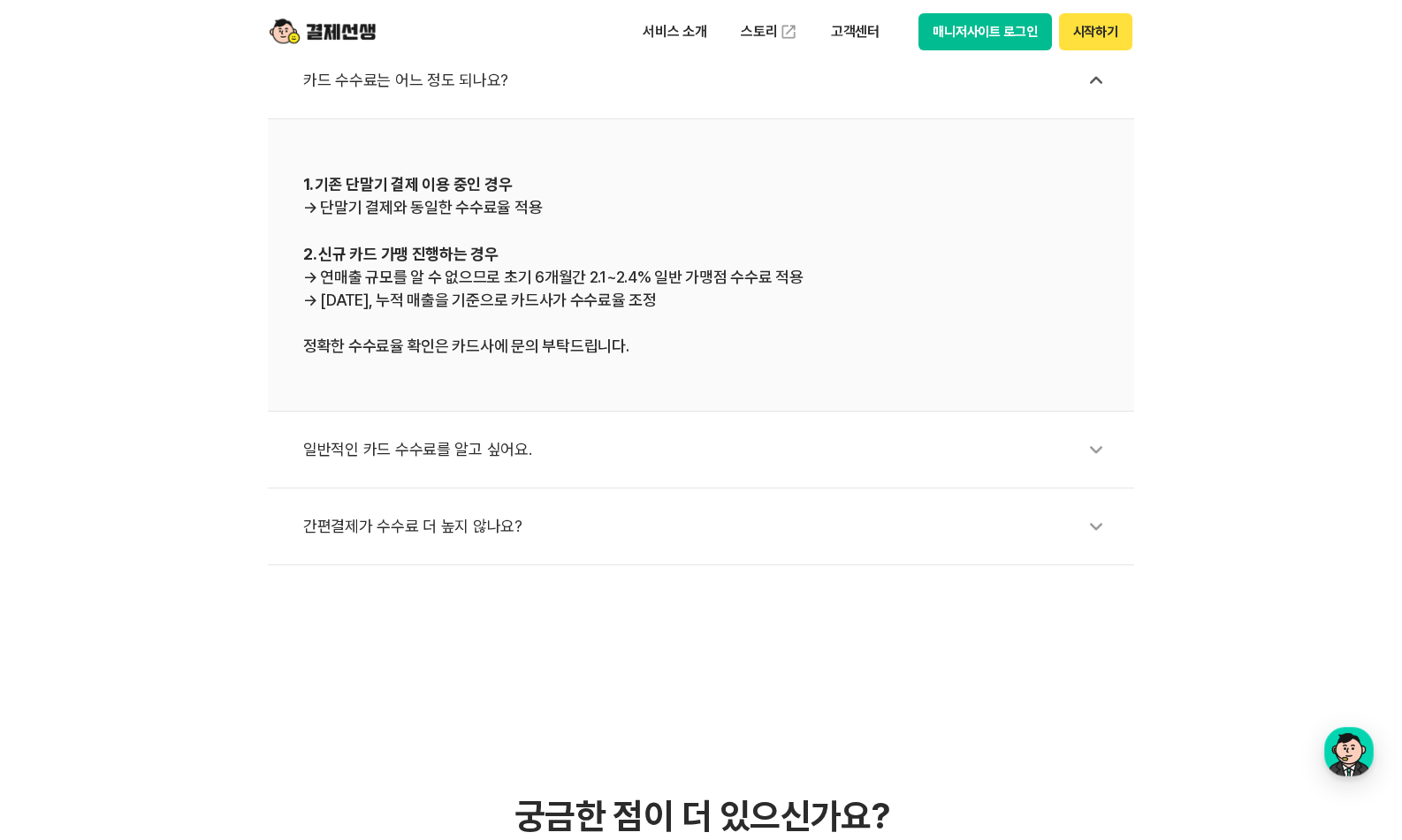
click at [757, 453] on div "일반적인 카드 수수료를 알고 싶어요." at bounding box center [709, 450] width 813 height 41
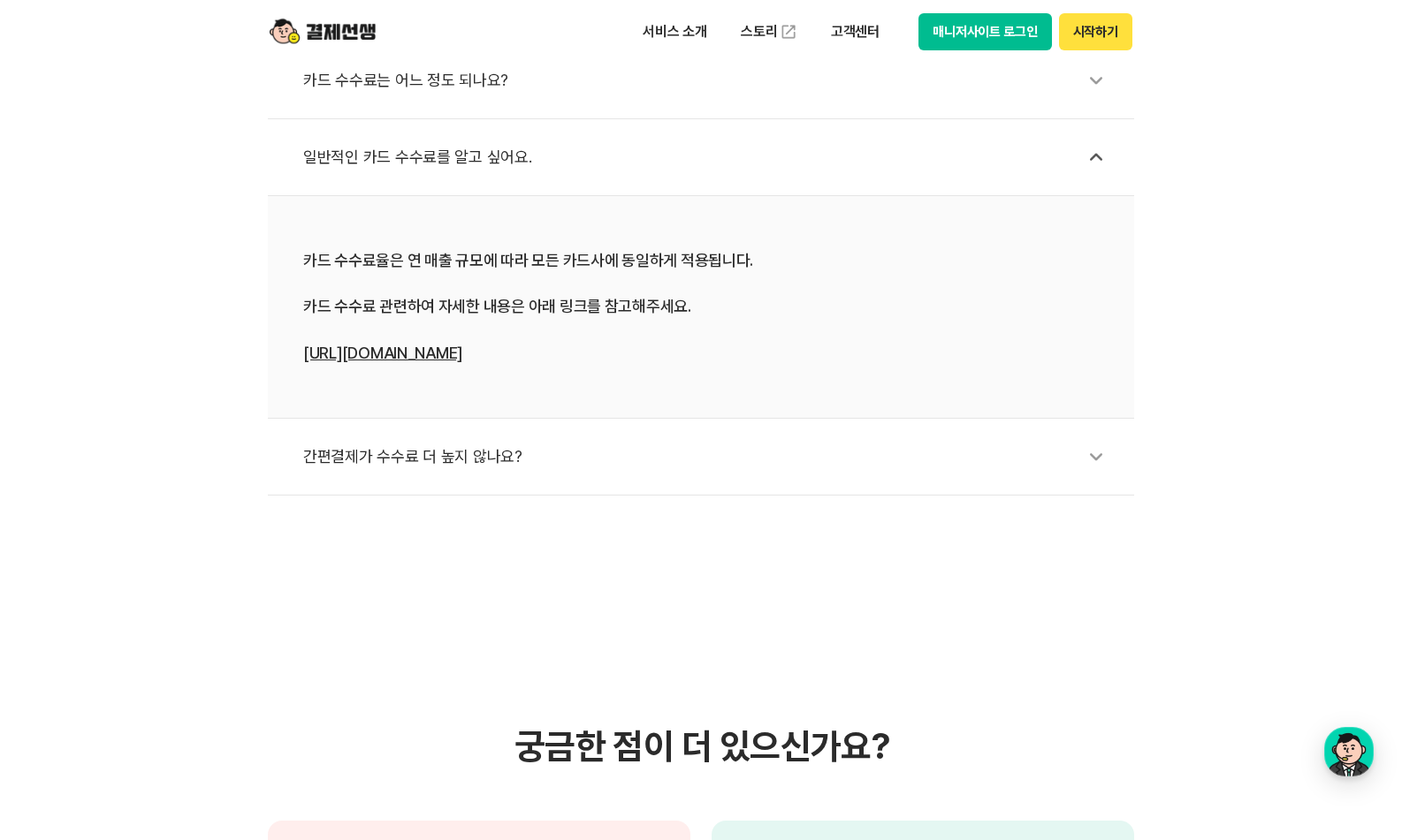
click at [713, 471] on div "간편결제가 수수료 더 높지 않나요?" at bounding box center [709, 457] width 813 height 41
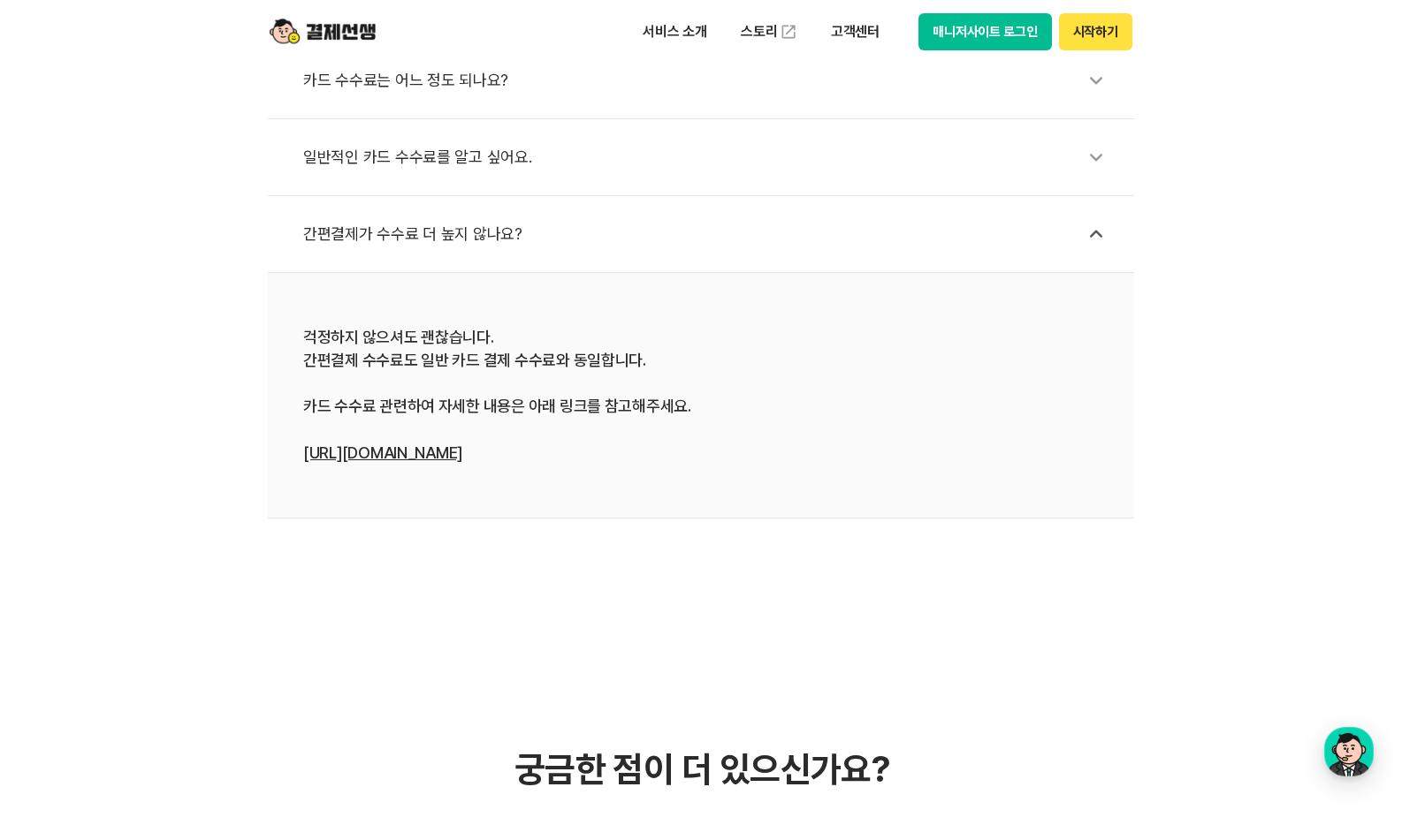
drag, startPoint x: 713, startPoint y: 471, endPoint x: 703, endPoint y: 539, distance: 68.7
click at [703, 539] on body "서비스 소개 스토리 고객센터 매니저사이트 로그인 시작하기 결제선생 고객센터 자주 묻는 질문 결제 본인 카드로만 결제가 가능한가요? 결제 지역화…" at bounding box center [701, 820] width 1402 height 3349
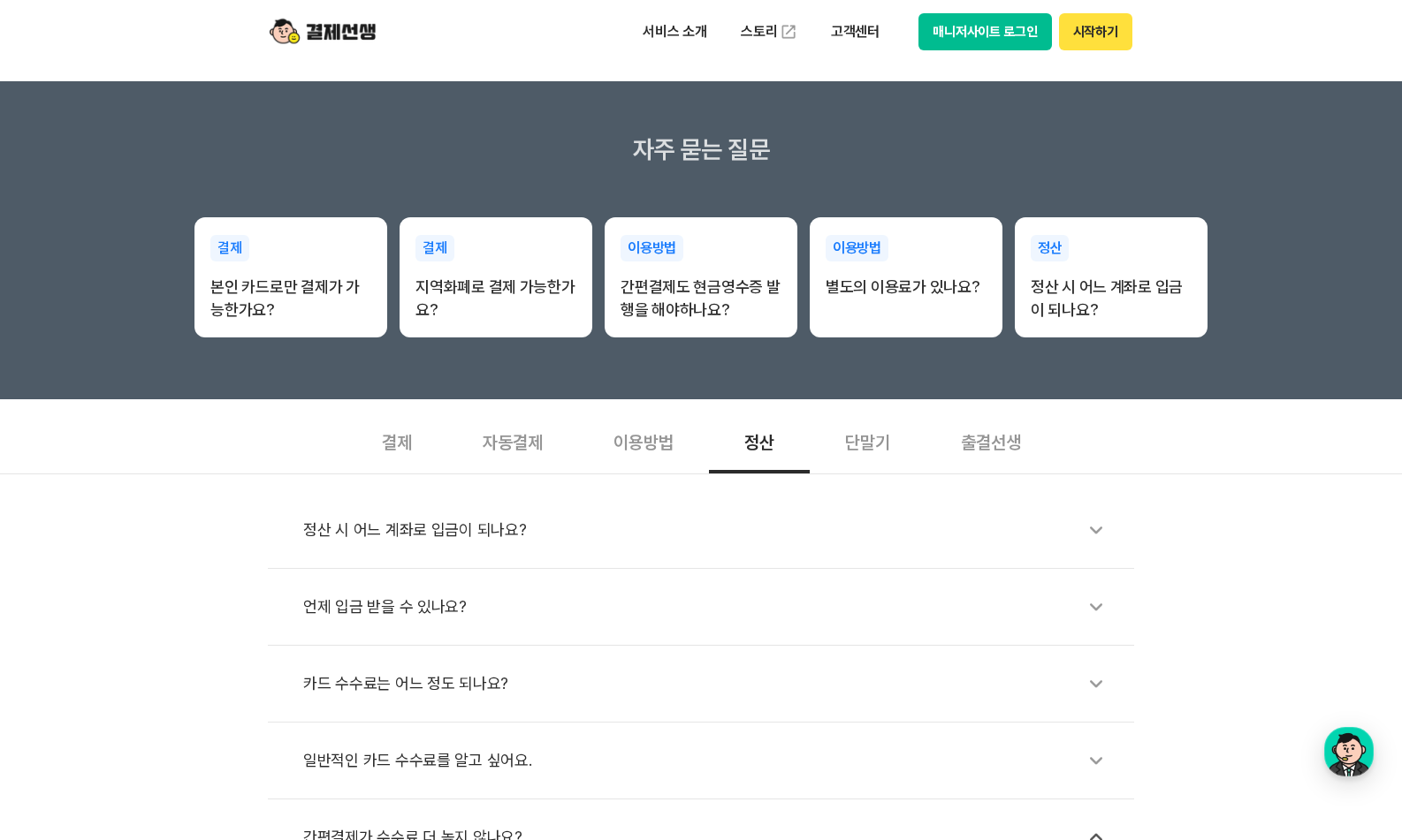
scroll to position [125, 0]
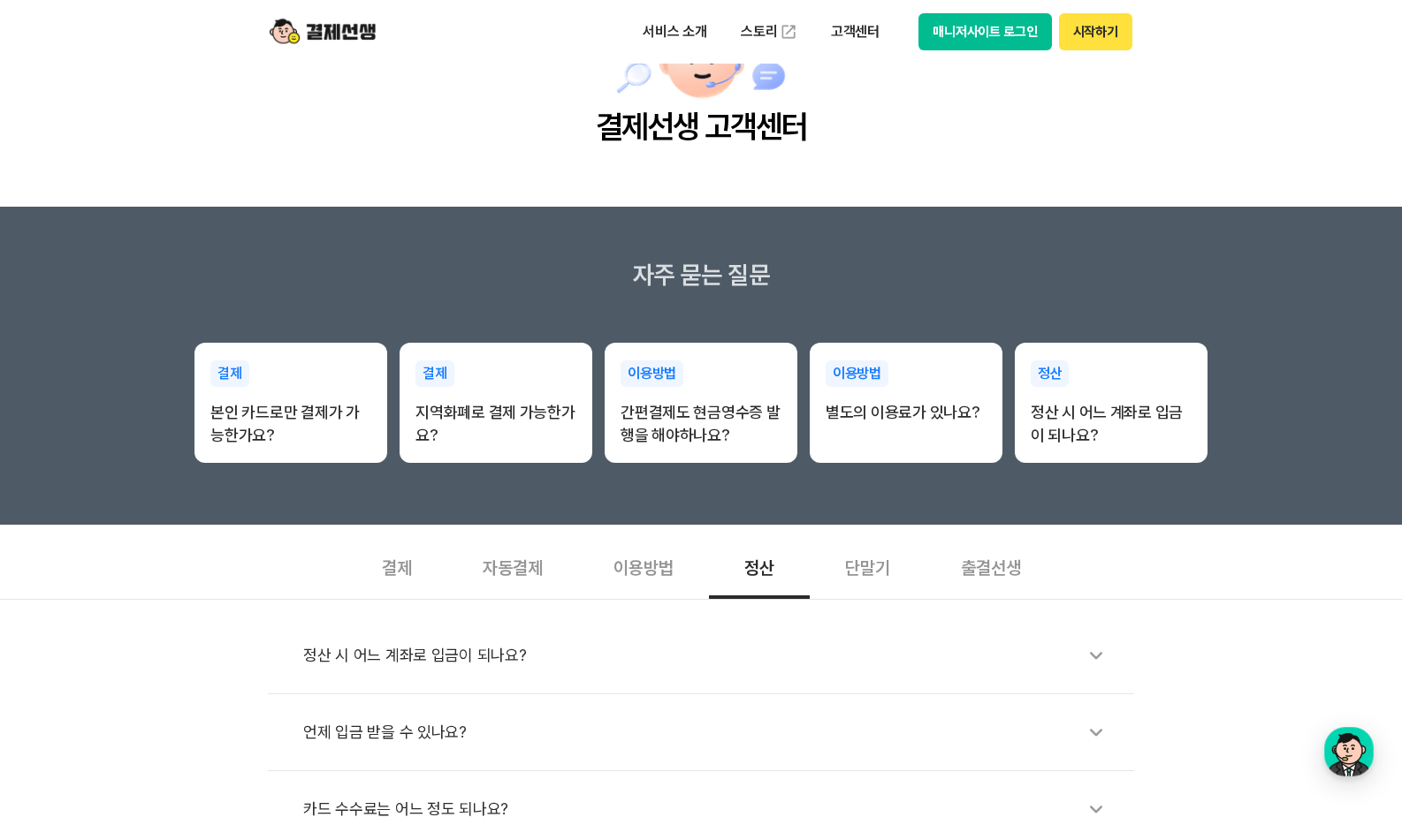
click at [841, 564] on div "단말기" at bounding box center [867, 567] width 116 height 65
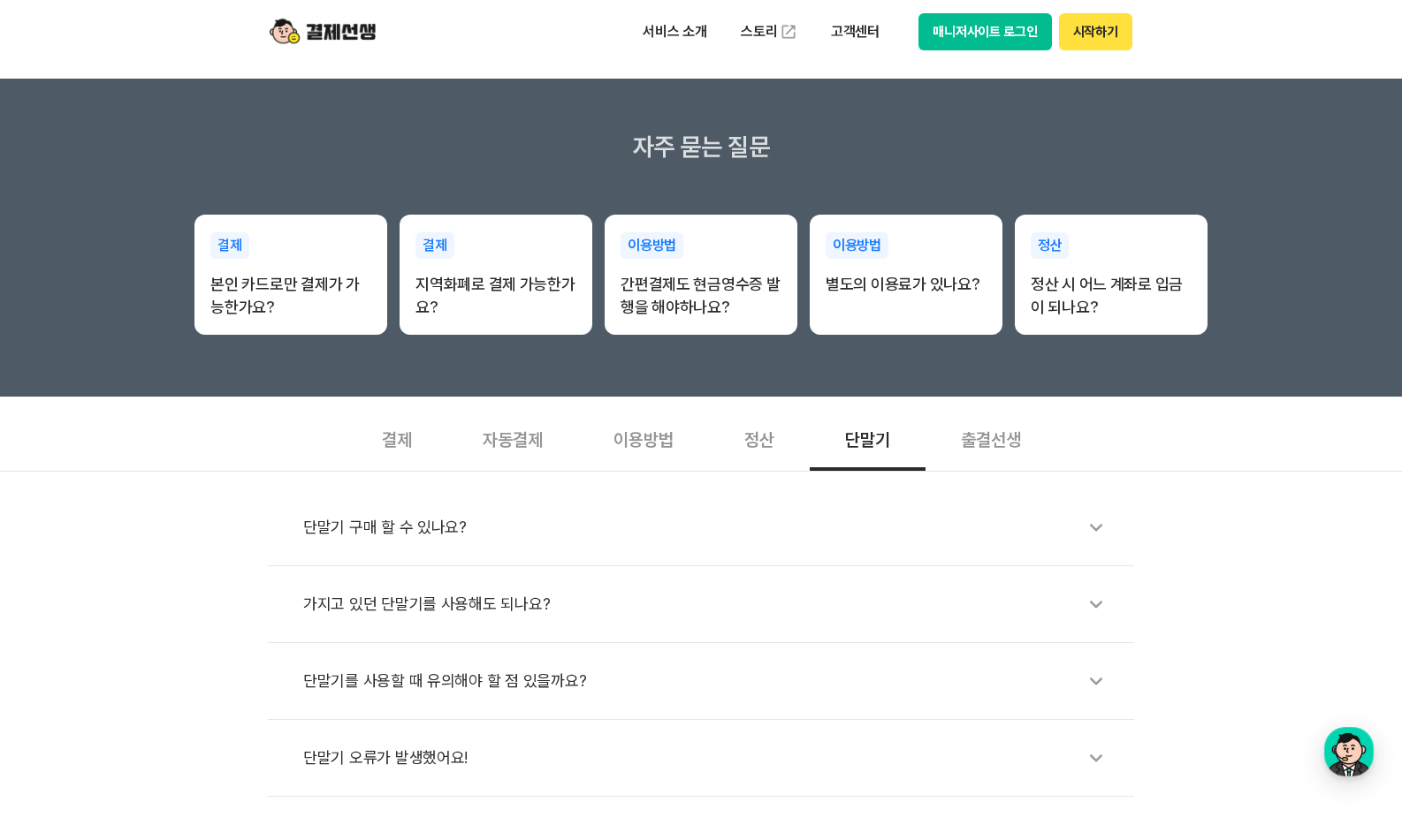
scroll to position [267, 0]
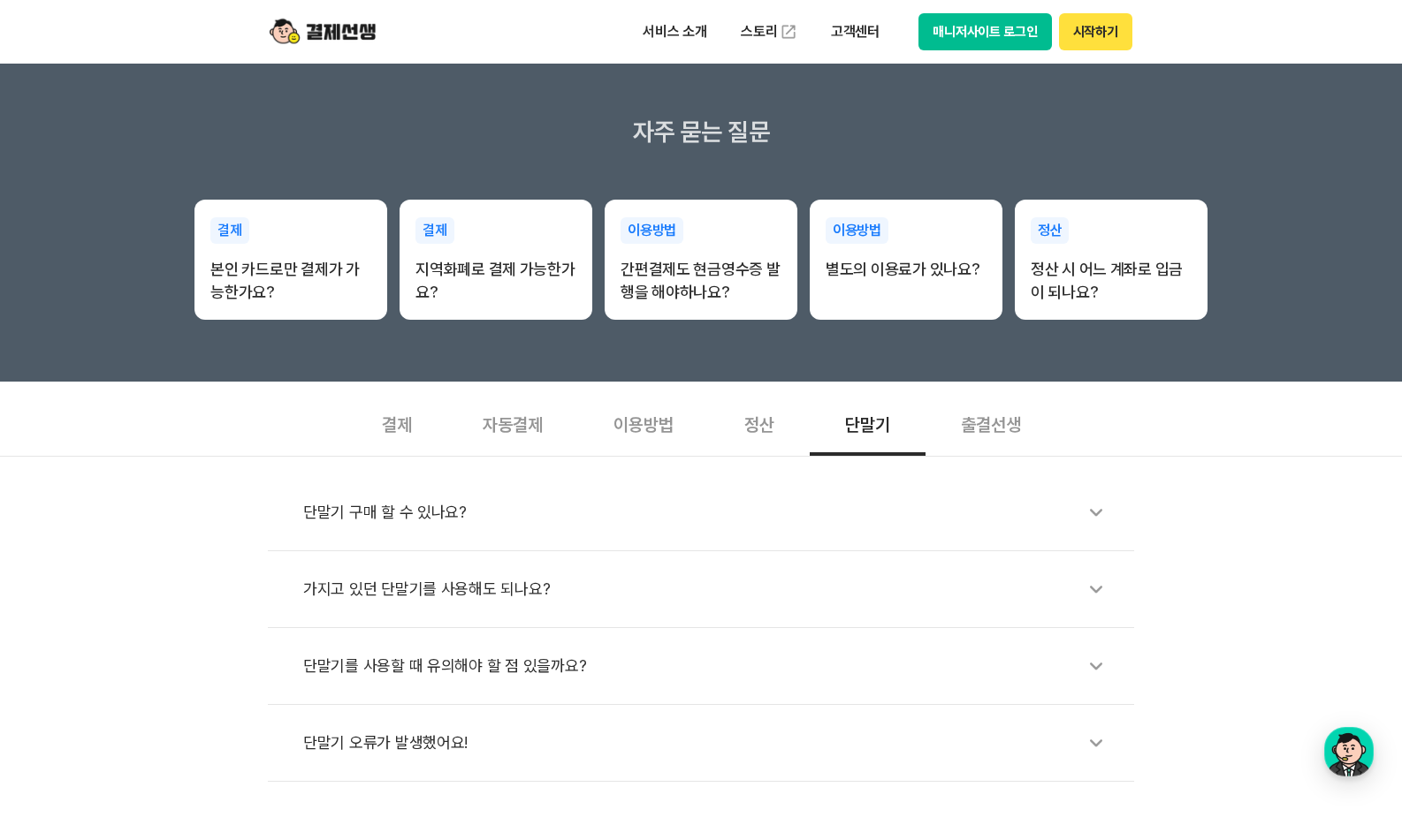
click at [967, 430] on div "출결선생" at bounding box center [991, 423] width 131 height 65
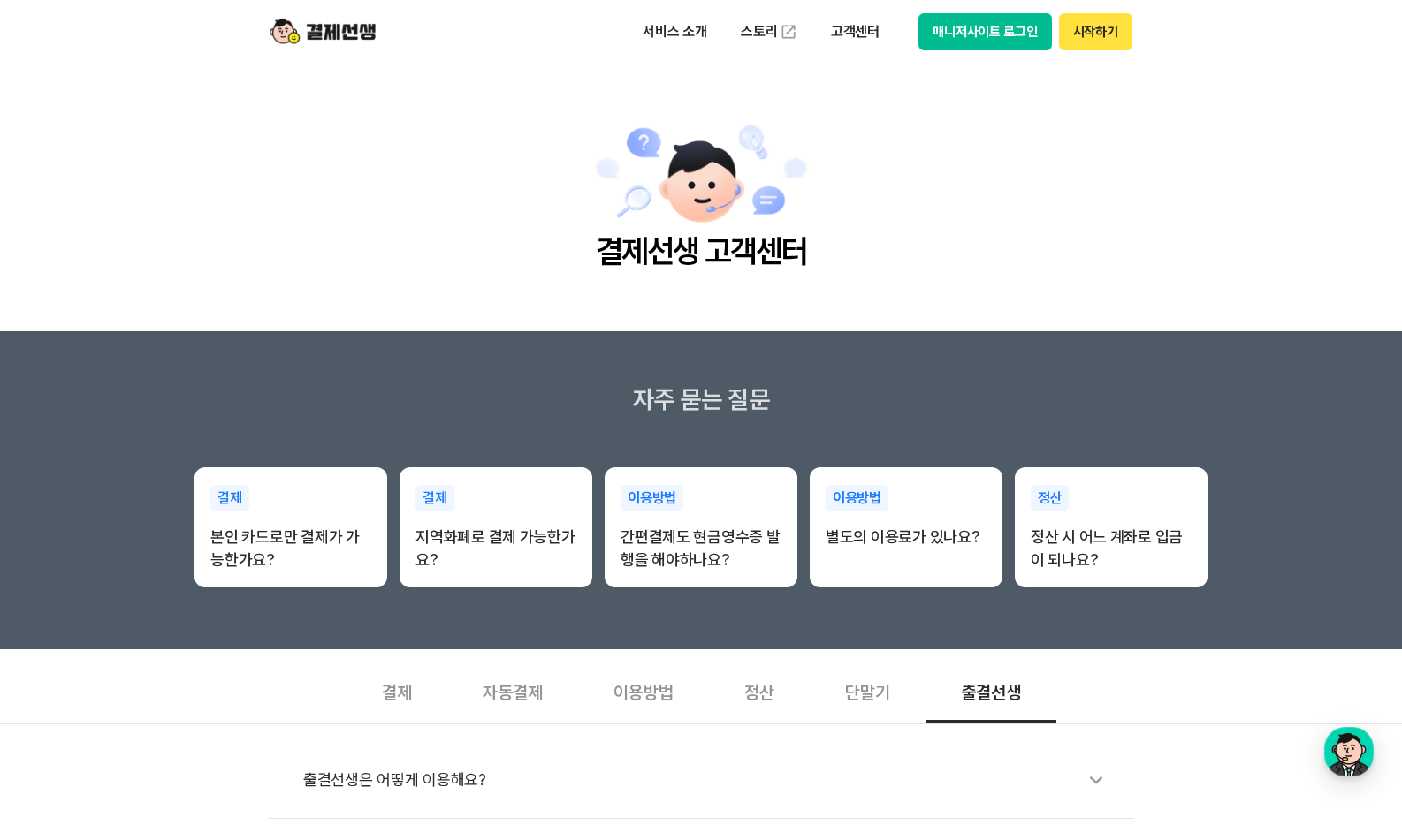
scroll to position [0, 0]
click at [877, 39] on p "고객센터" at bounding box center [855, 32] width 73 height 32
click at [869, 141] on link "이용 가이드" at bounding box center [893, 141] width 149 height 39
